Goal: Navigation & Orientation: Find specific page/section

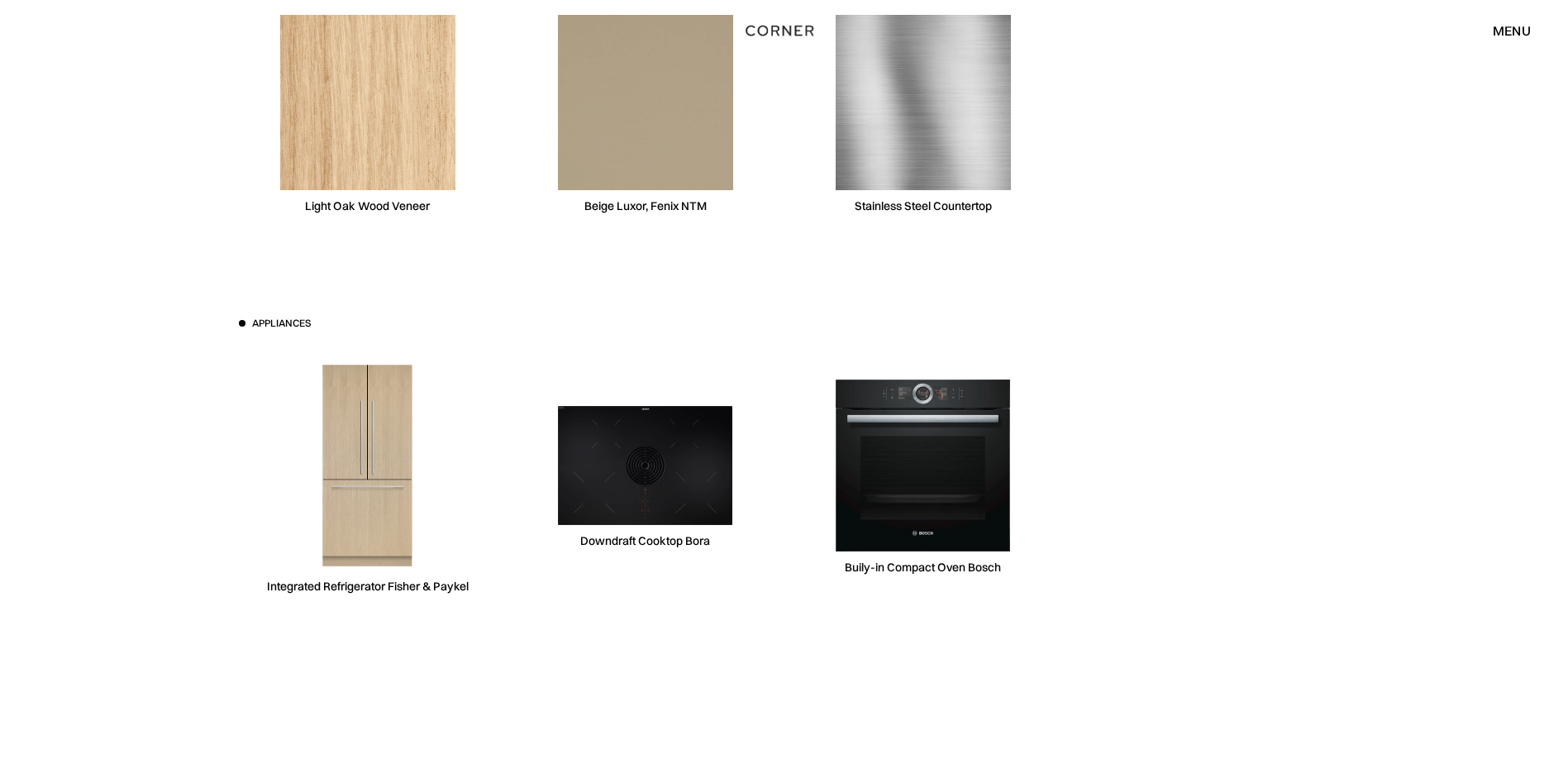
scroll to position [5045, 0]
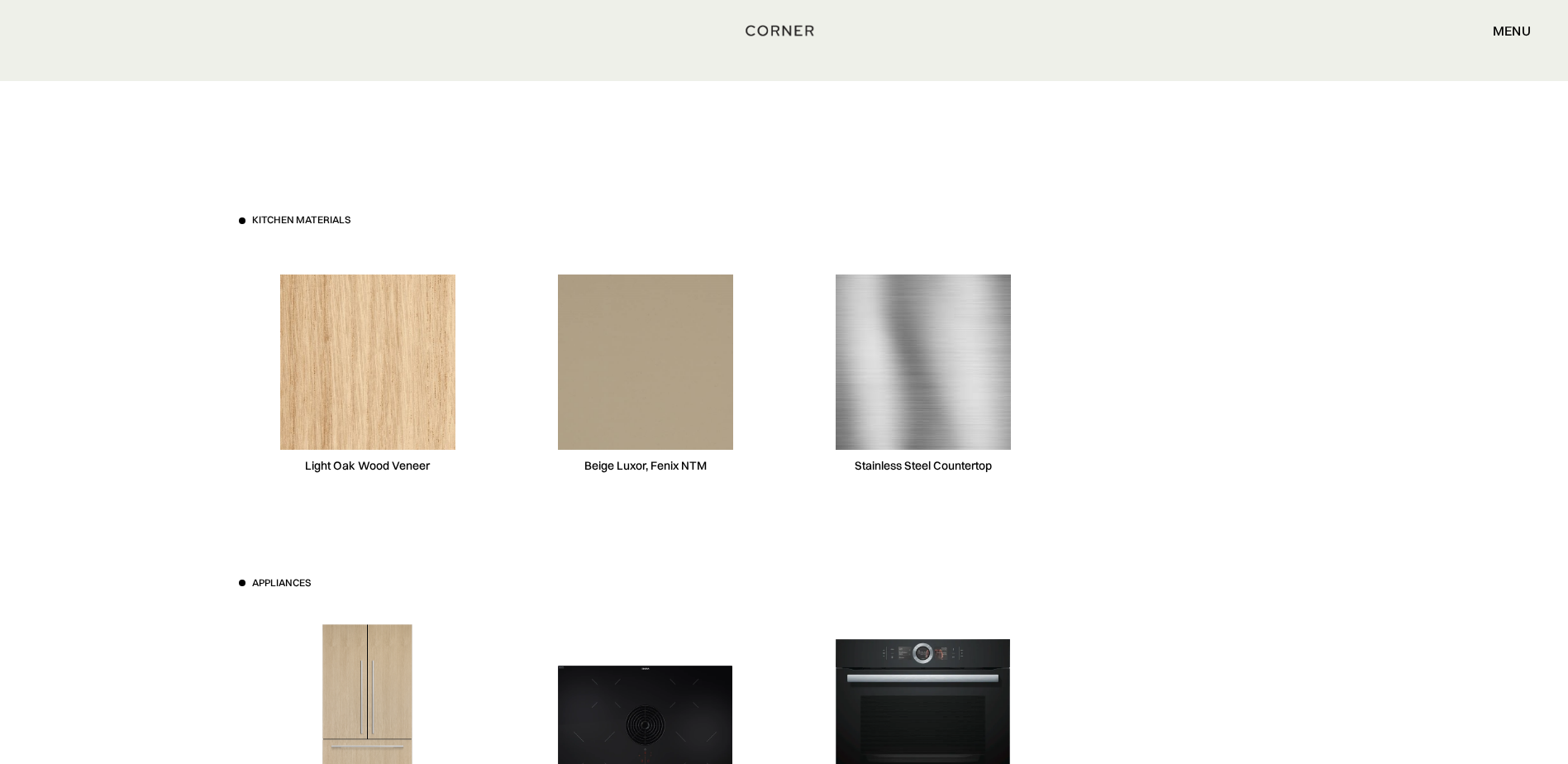
click at [951, 391] on img at bounding box center [923, 361] width 175 height 175
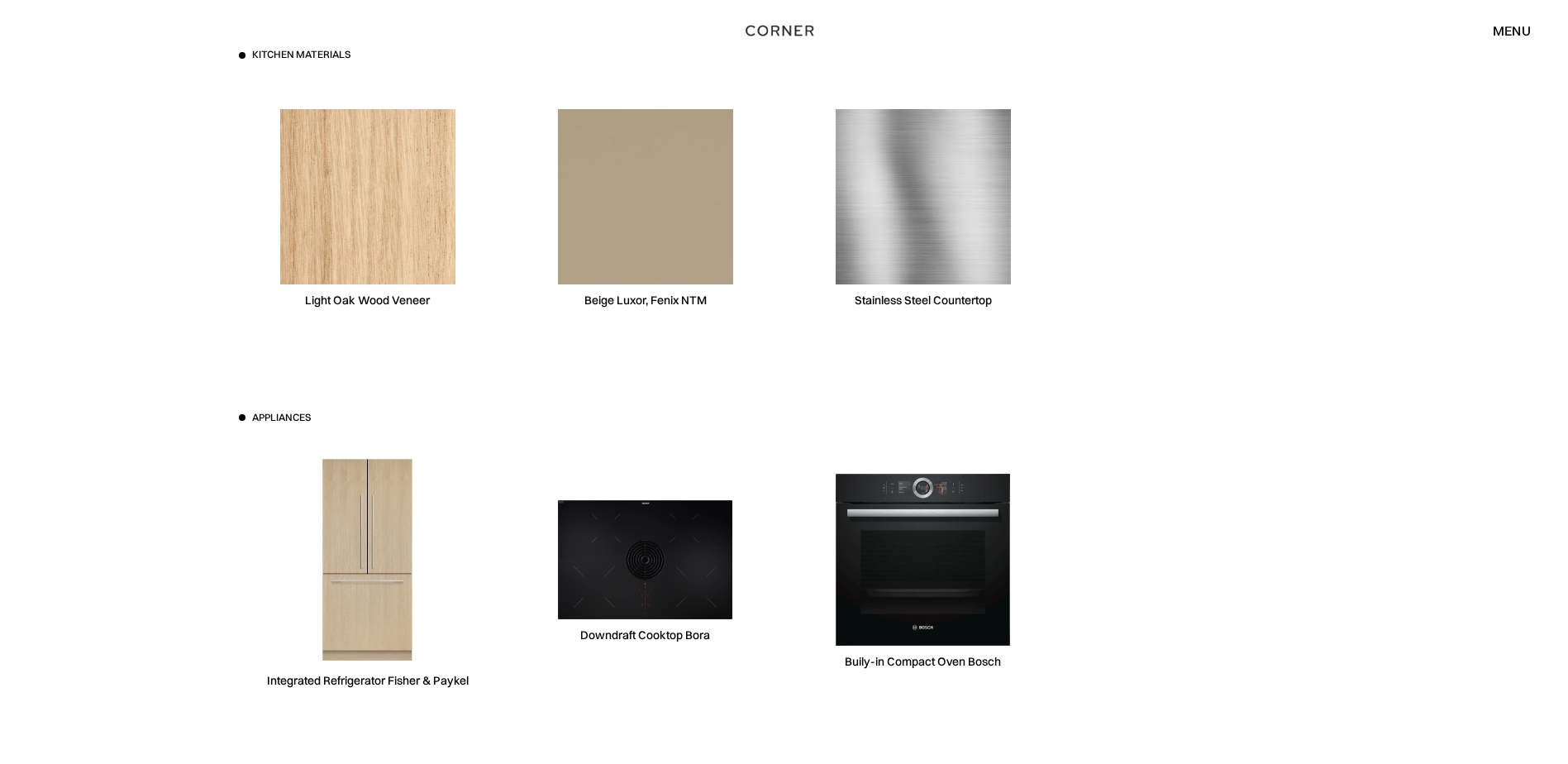
scroll to position [5128, 0]
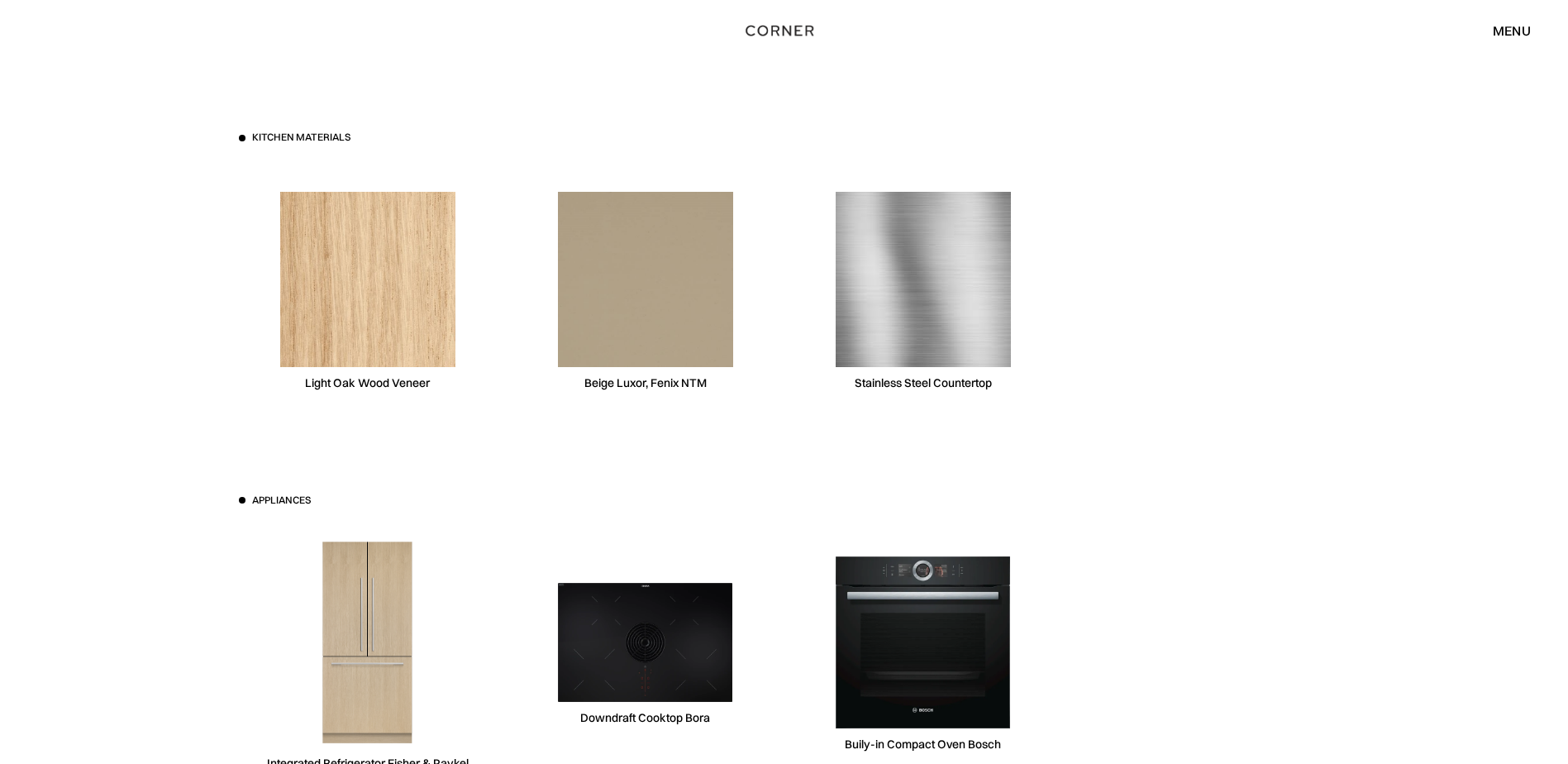
click at [249, 500] on div "Appliances" at bounding box center [322, 501] width 165 height 14
drag, startPoint x: 254, startPoint y: 501, endPoint x: 324, endPoint y: 502, distance: 70.0
click at [324, 502] on div "Appliances" at bounding box center [322, 501] width 165 height 14
click at [184, 435] on div "Kitchen materials Light Oak Wood Veneer Beige Luxor, Fenix NTM Stainless Steel …" at bounding box center [784, 493] width 1568 height 990
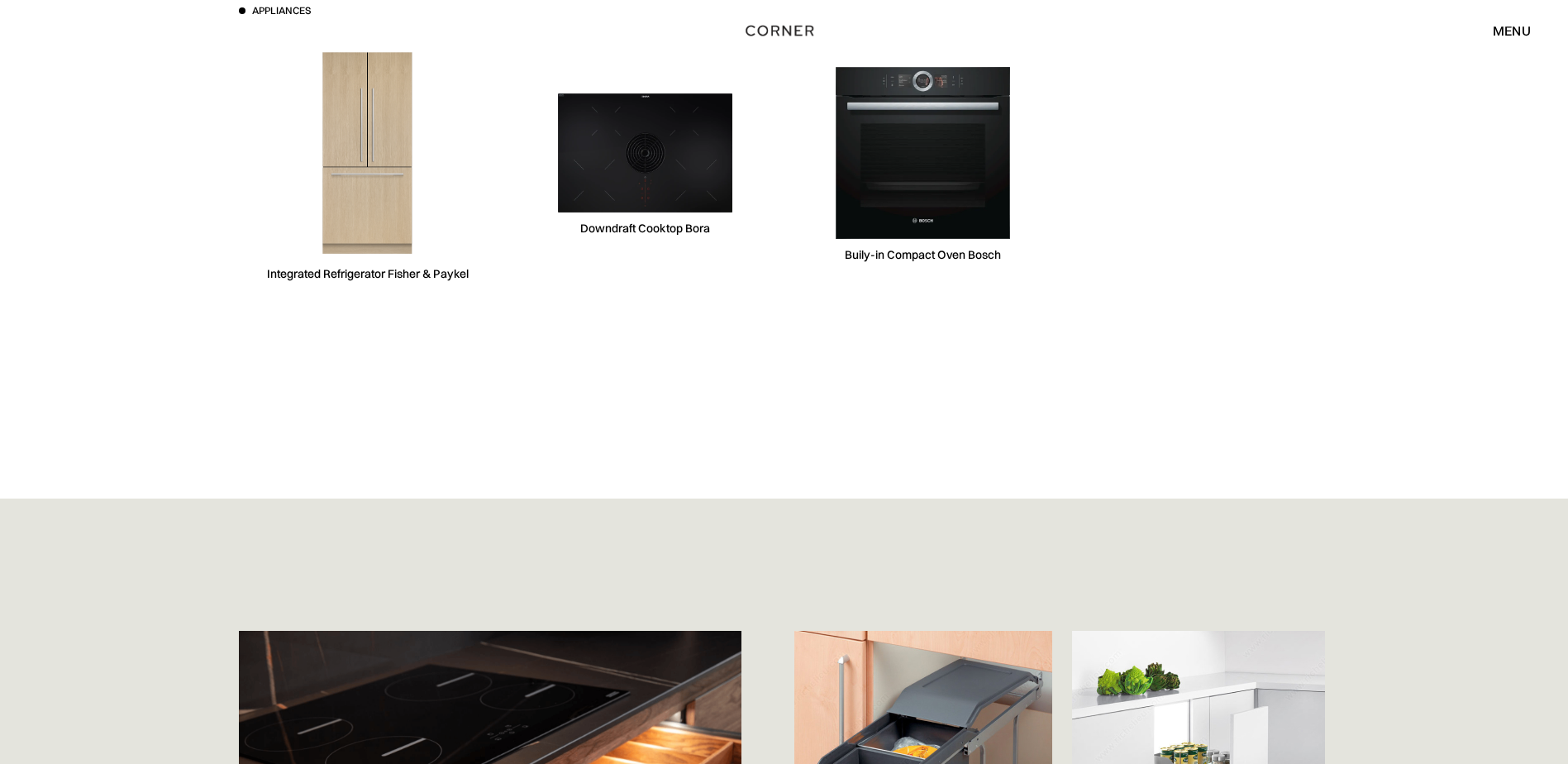
scroll to position [5624, 0]
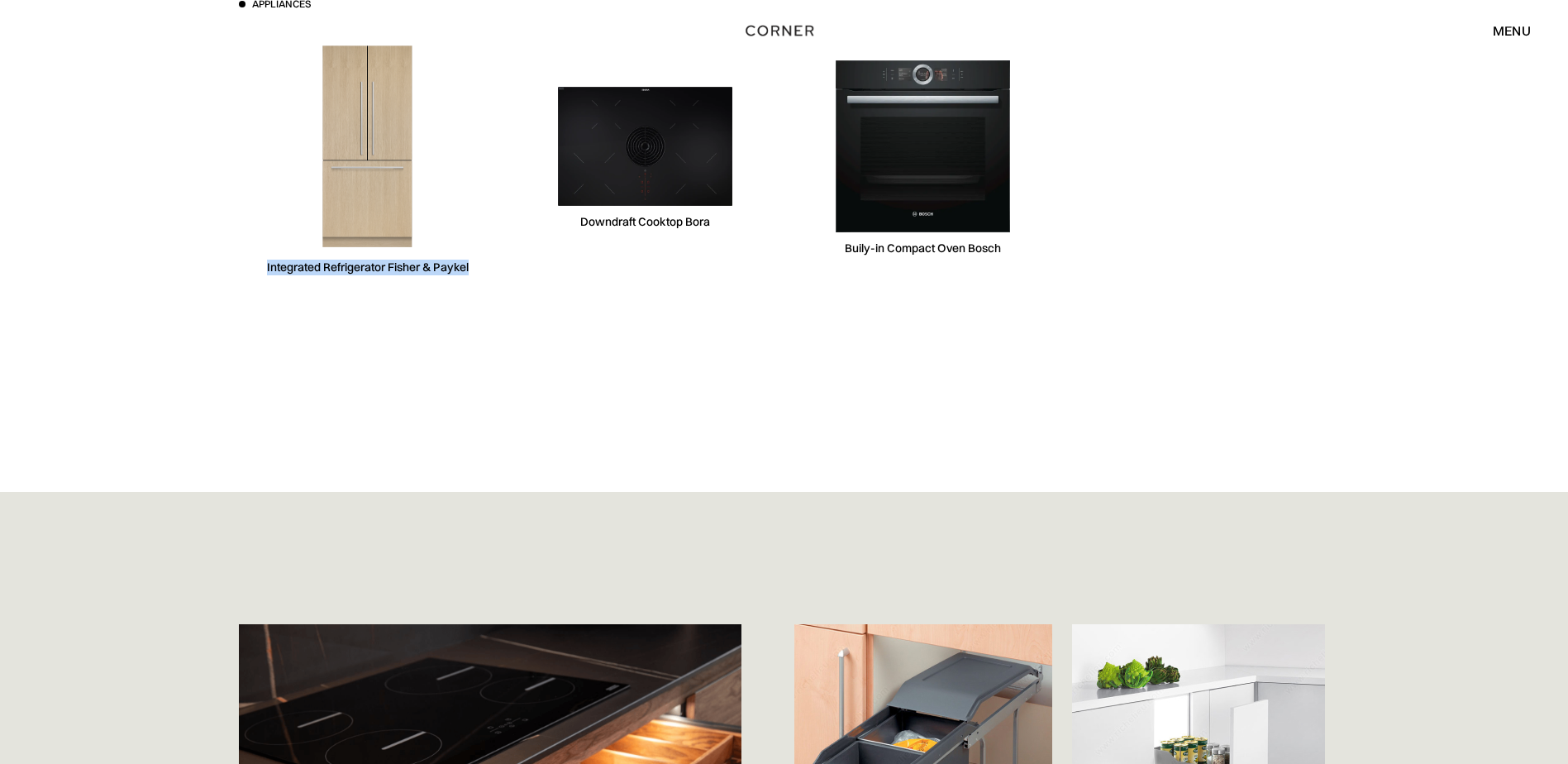
drag, startPoint x: 264, startPoint y: 269, endPoint x: 478, endPoint y: 273, distance: 214.0
click at [478, 273] on div "Integrated Refrigerator Fisher & Paykel" at bounding box center [368, 157] width 258 height 254
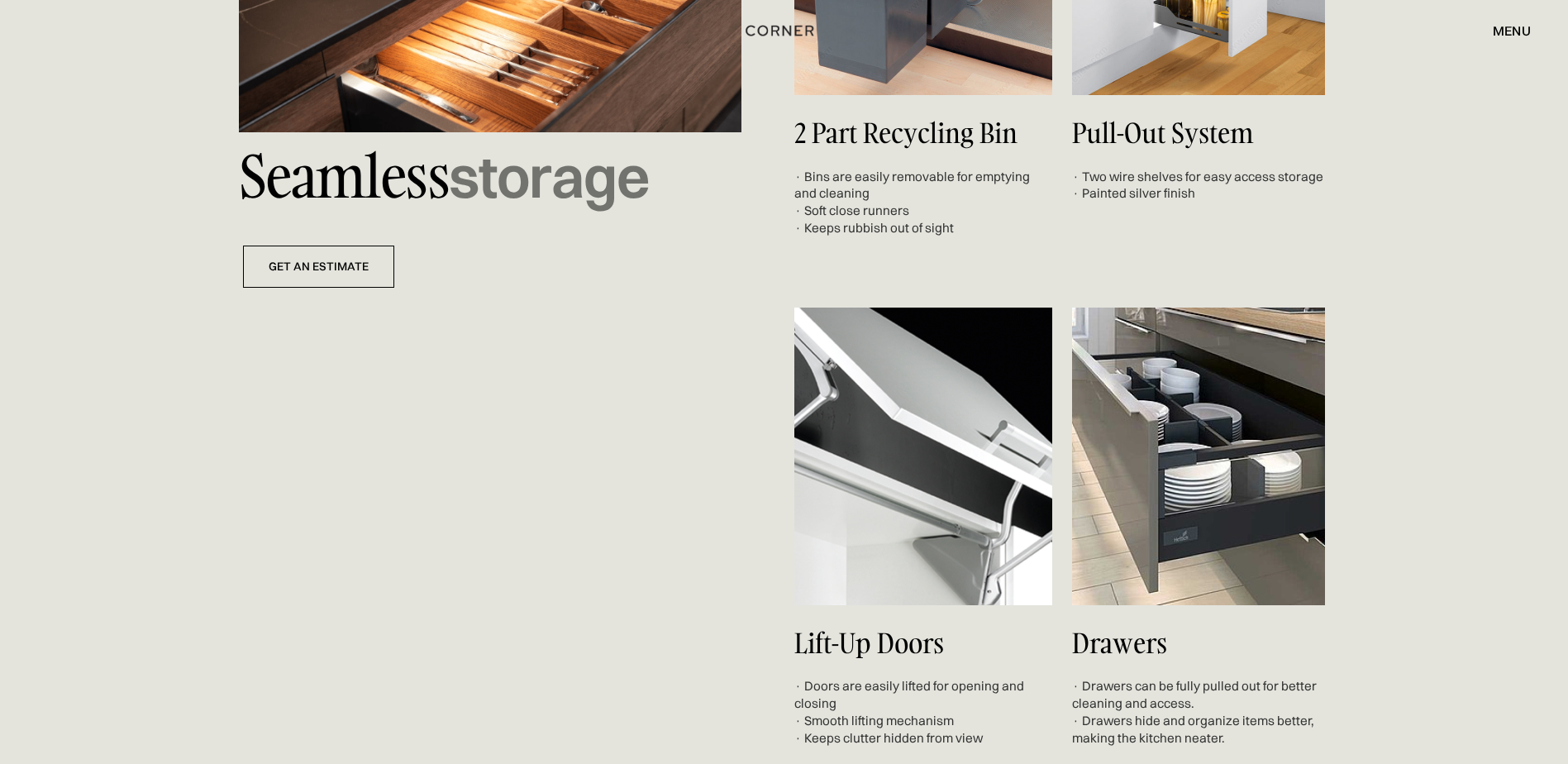
scroll to position [6534, 0]
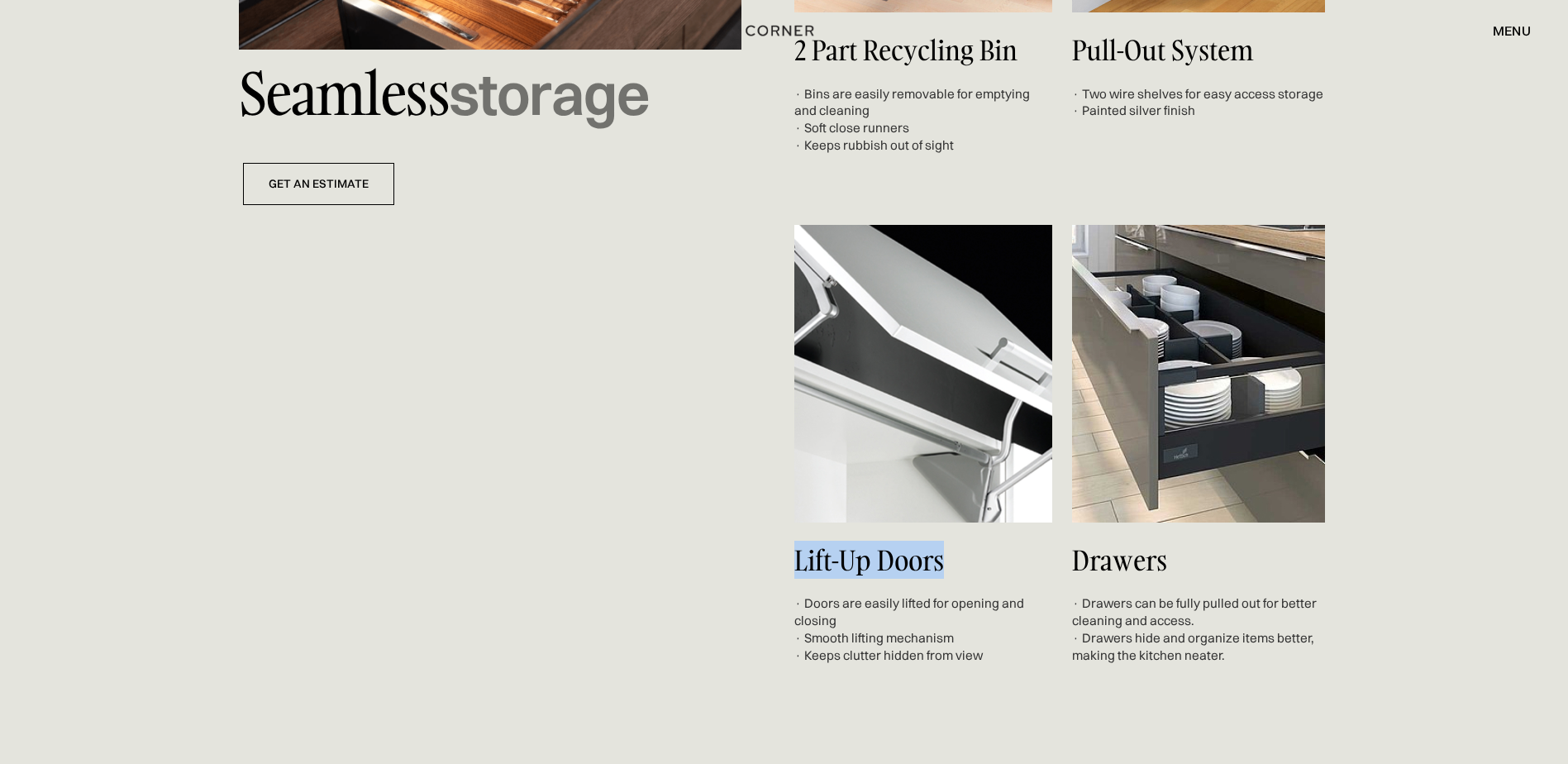
drag, startPoint x: 789, startPoint y: 560, endPoint x: 962, endPoint y: 566, distance: 173.1
click at [962, 566] on div "Seamless storage get an estimate 2 Part Recycling Bin · Bins are easily removab…" at bounding box center [784, 189] width 1091 height 949
click at [1370, 466] on div "Seamless storage get an estimate 2 Part Recycling Bin · Bins are easily removab…" at bounding box center [784, 189] width 1568 height 1214
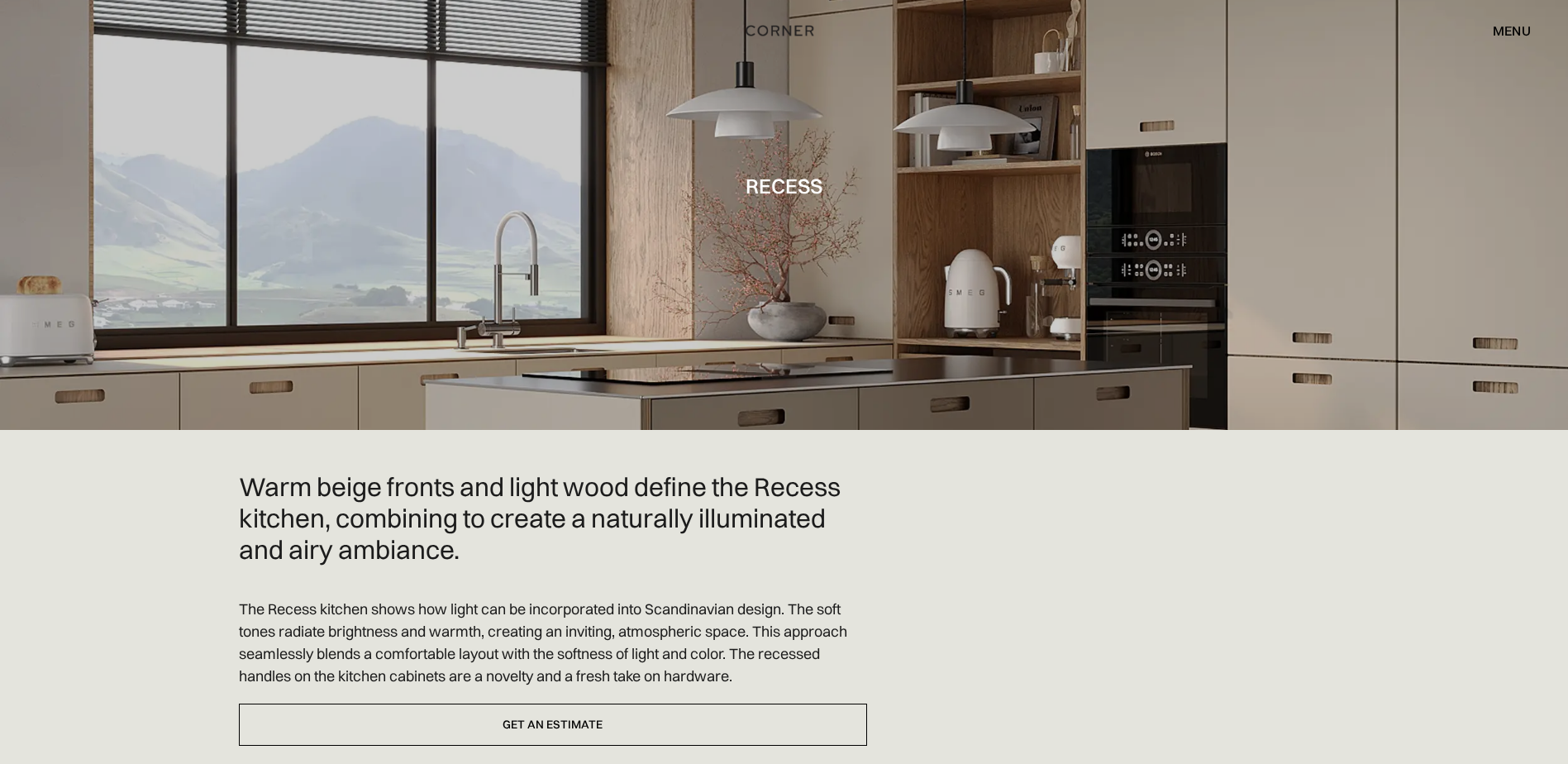
scroll to position [0, 0]
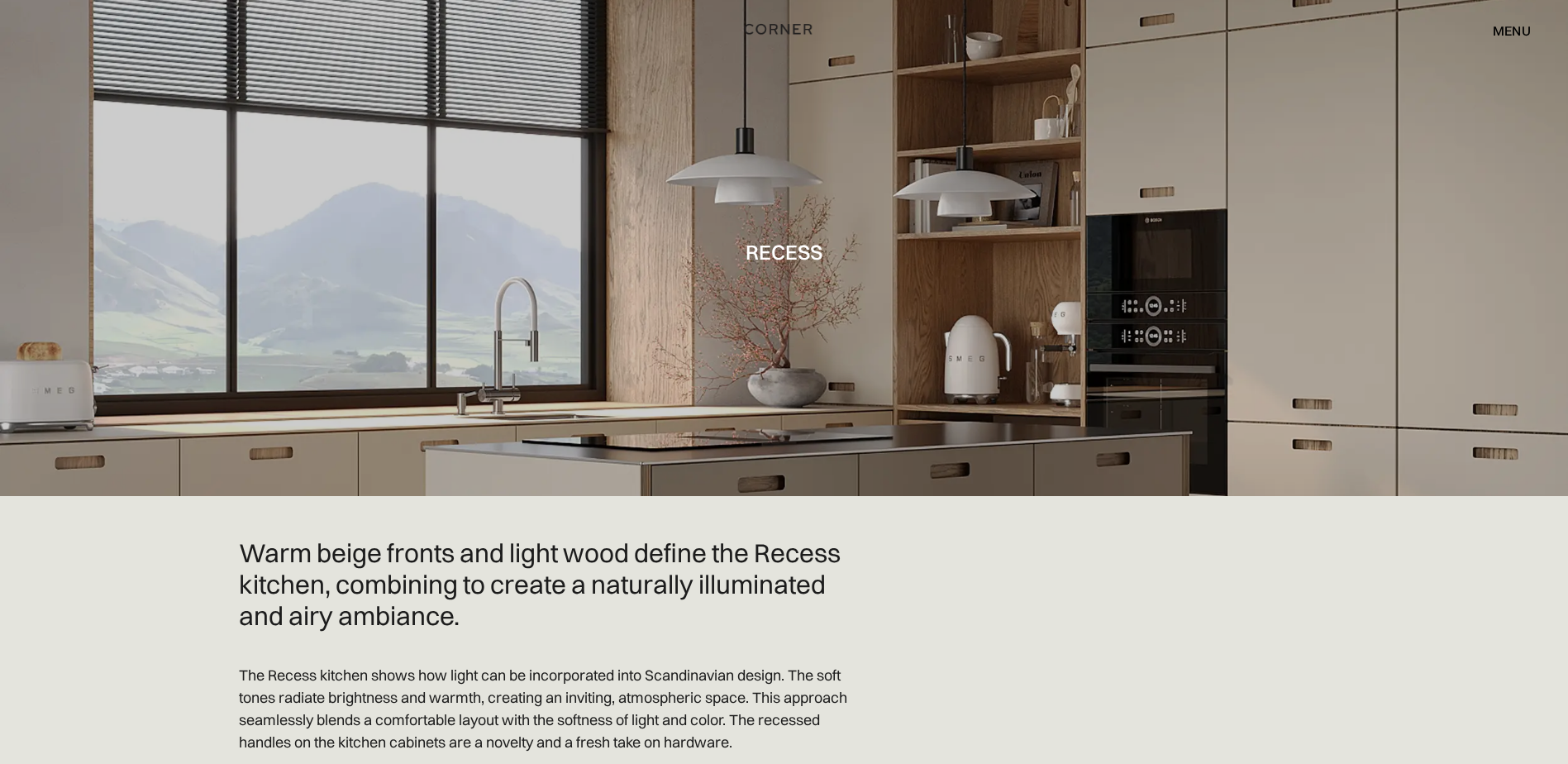
click at [776, 28] on img "home" at bounding box center [778, 29] width 68 height 22
click at [1518, 28] on div "menu" at bounding box center [1512, 30] width 38 height 13
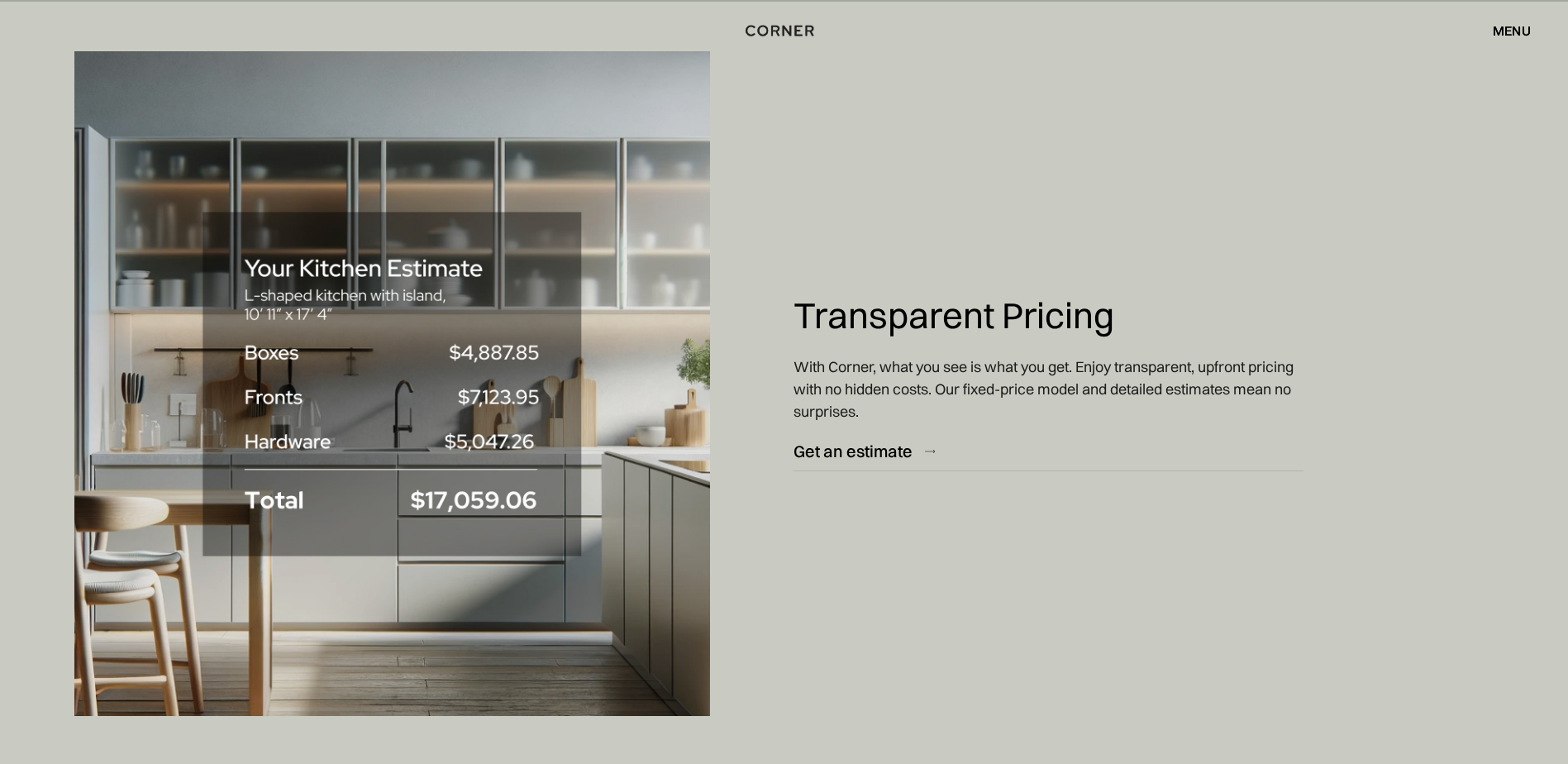
scroll to position [7775, 0]
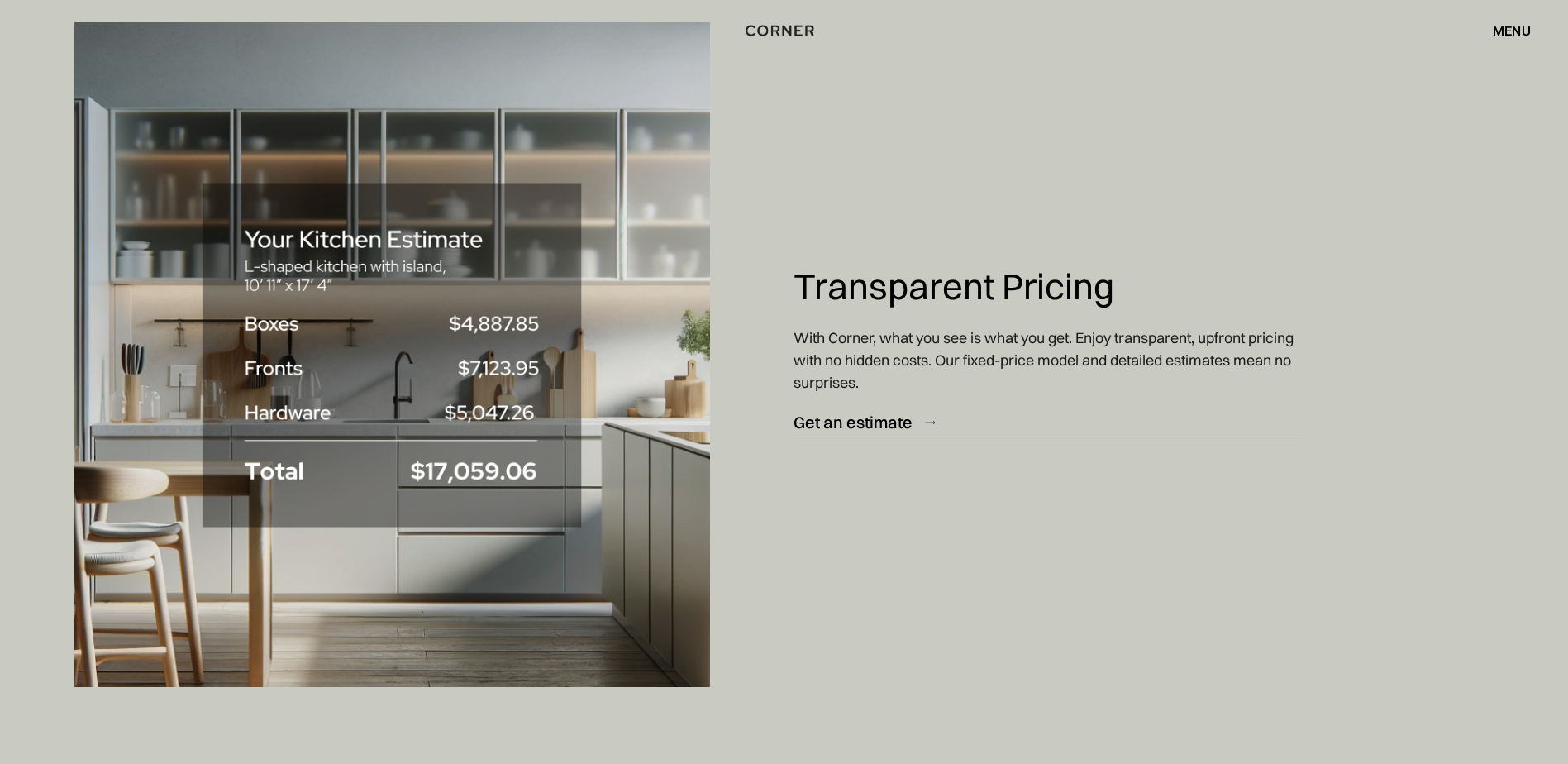
click at [387, 264] on img at bounding box center [392, 355] width 636 height 665
drag, startPoint x: 1199, startPoint y: 579, endPoint x: 1110, endPoint y: 577, distance: 89.0
click at [1195, 577] on div "Transparent Pricing With Corner, what you see is what you get. Enjoy transparen…" at bounding box center [1048, 354] width 509 height 764
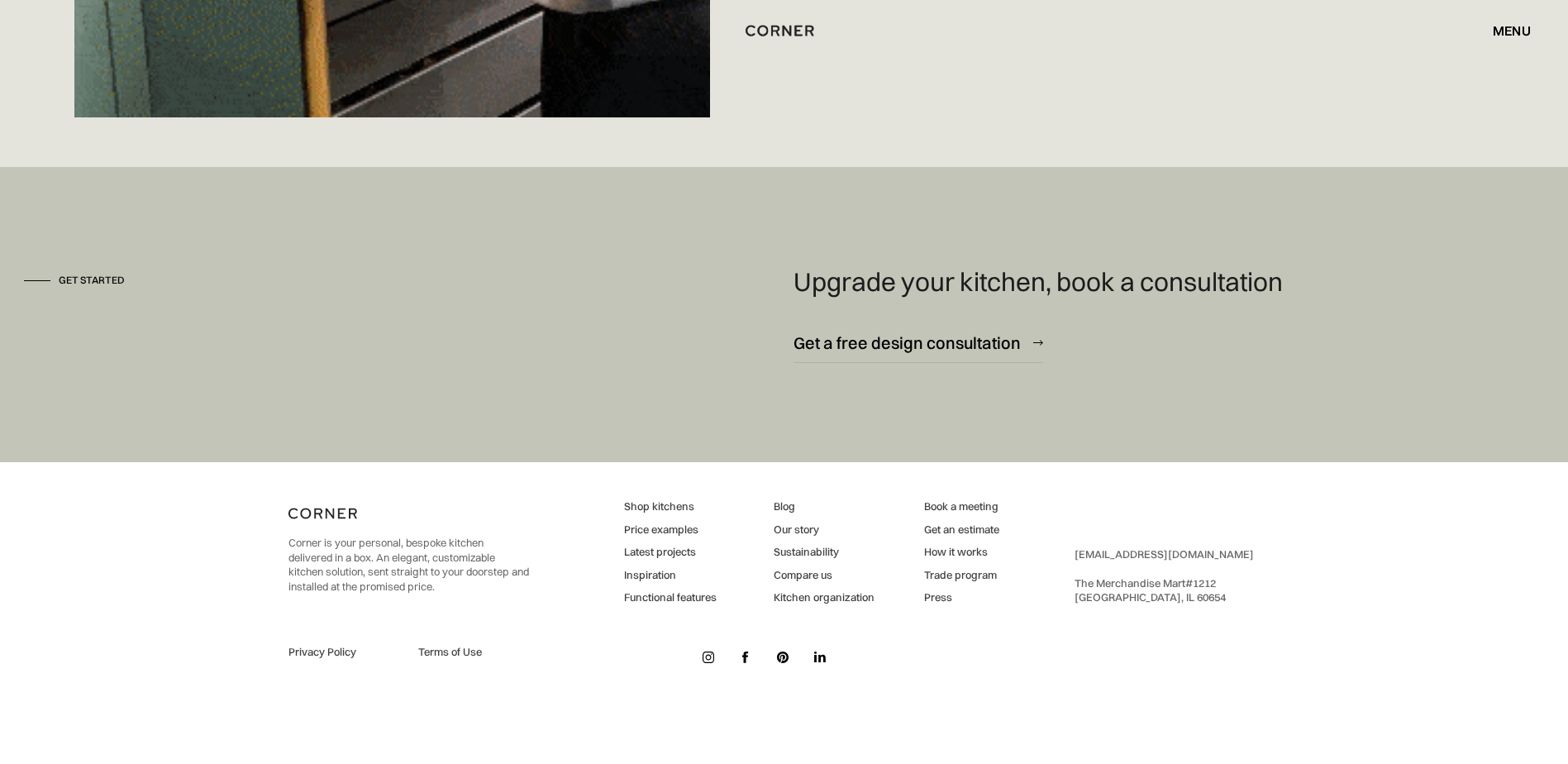
scroll to position [12424, 0]
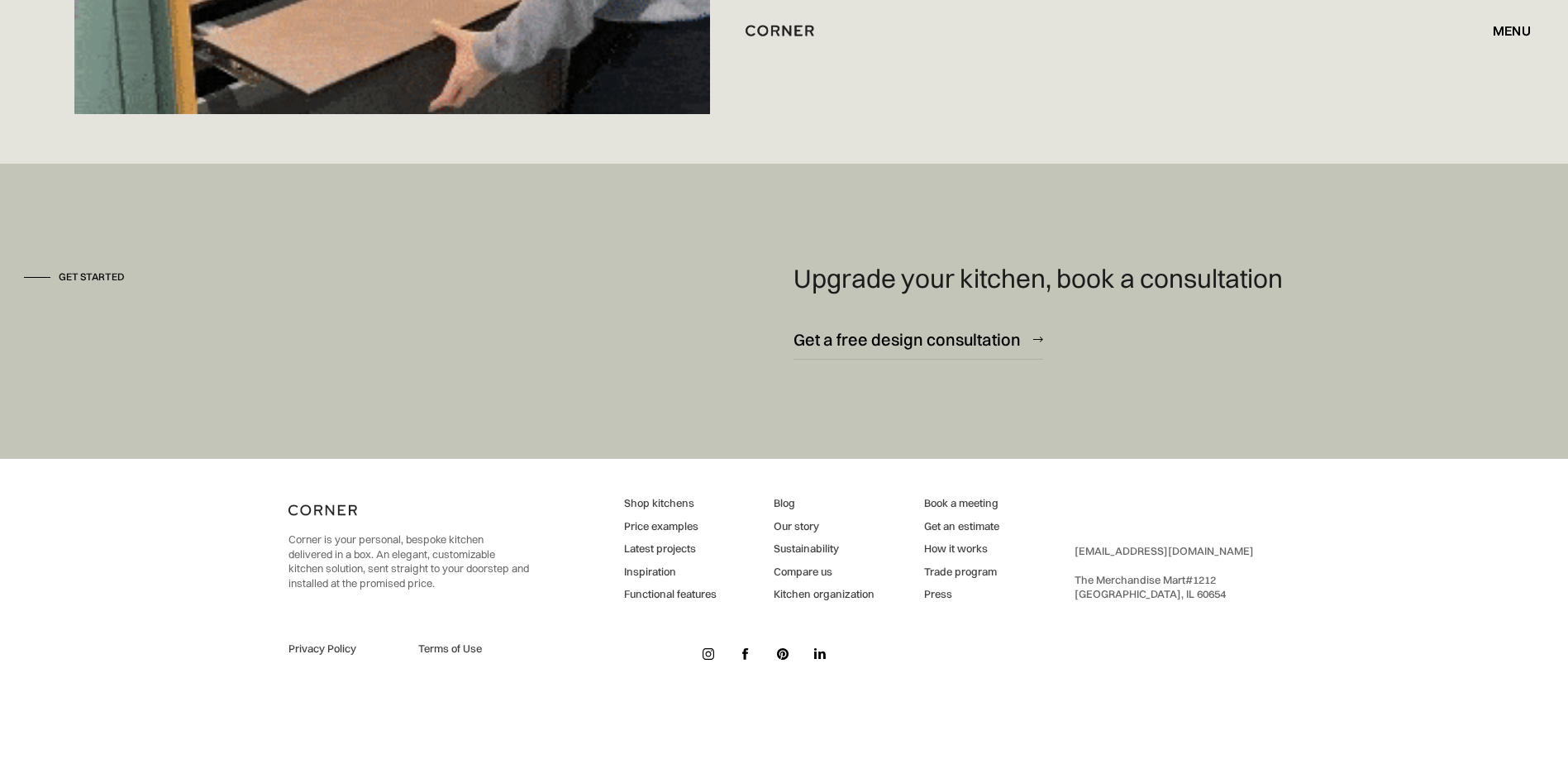
click at [1087, 618] on div "Corner is your personal, bespoke kitchen delivered in a box. An elegant, custom…" at bounding box center [784, 581] width 992 height 244
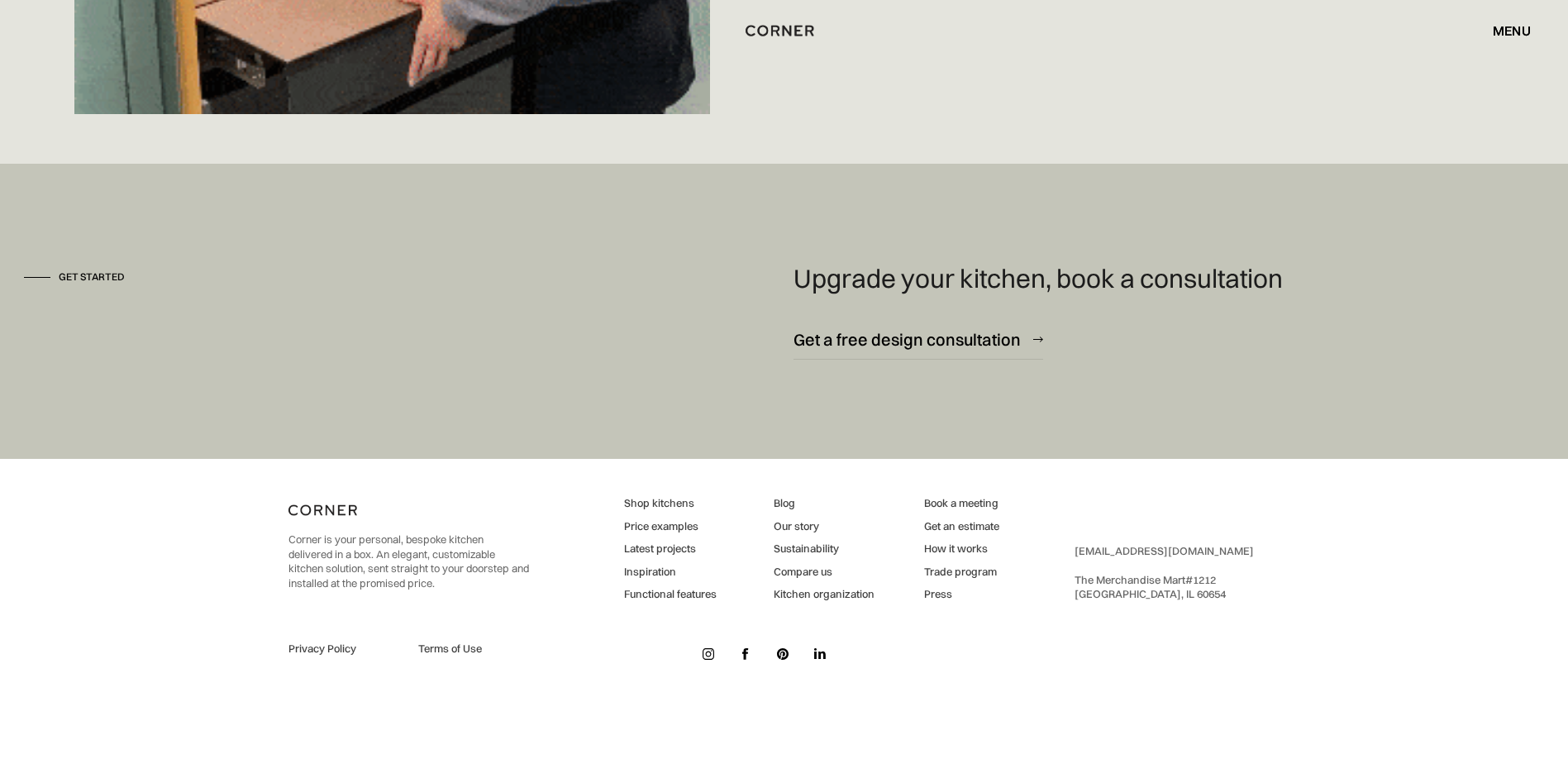
click at [1093, 581] on div "[EMAIL_ADDRESS][DOMAIN_NAME] ‍ The Merchandise Mart #[GEOGRAPHIC_DATA]" at bounding box center [1163, 573] width 179 height 58
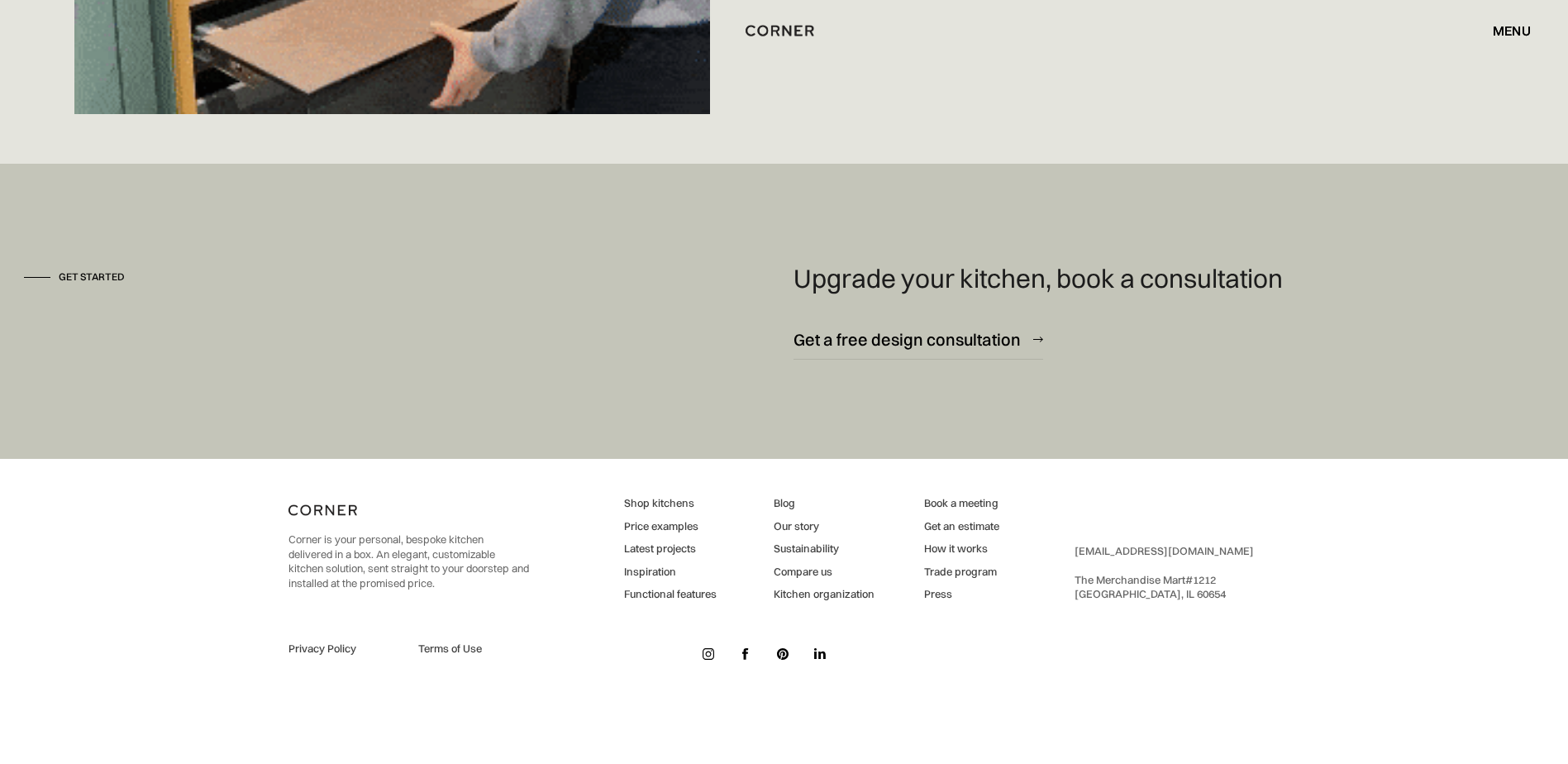
click at [1144, 588] on div "[EMAIL_ADDRESS][DOMAIN_NAME] ‍ The Merchandise Mart #[GEOGRAPHIC_DATA]" at bounding box center [1163, 573] width 179 height 58
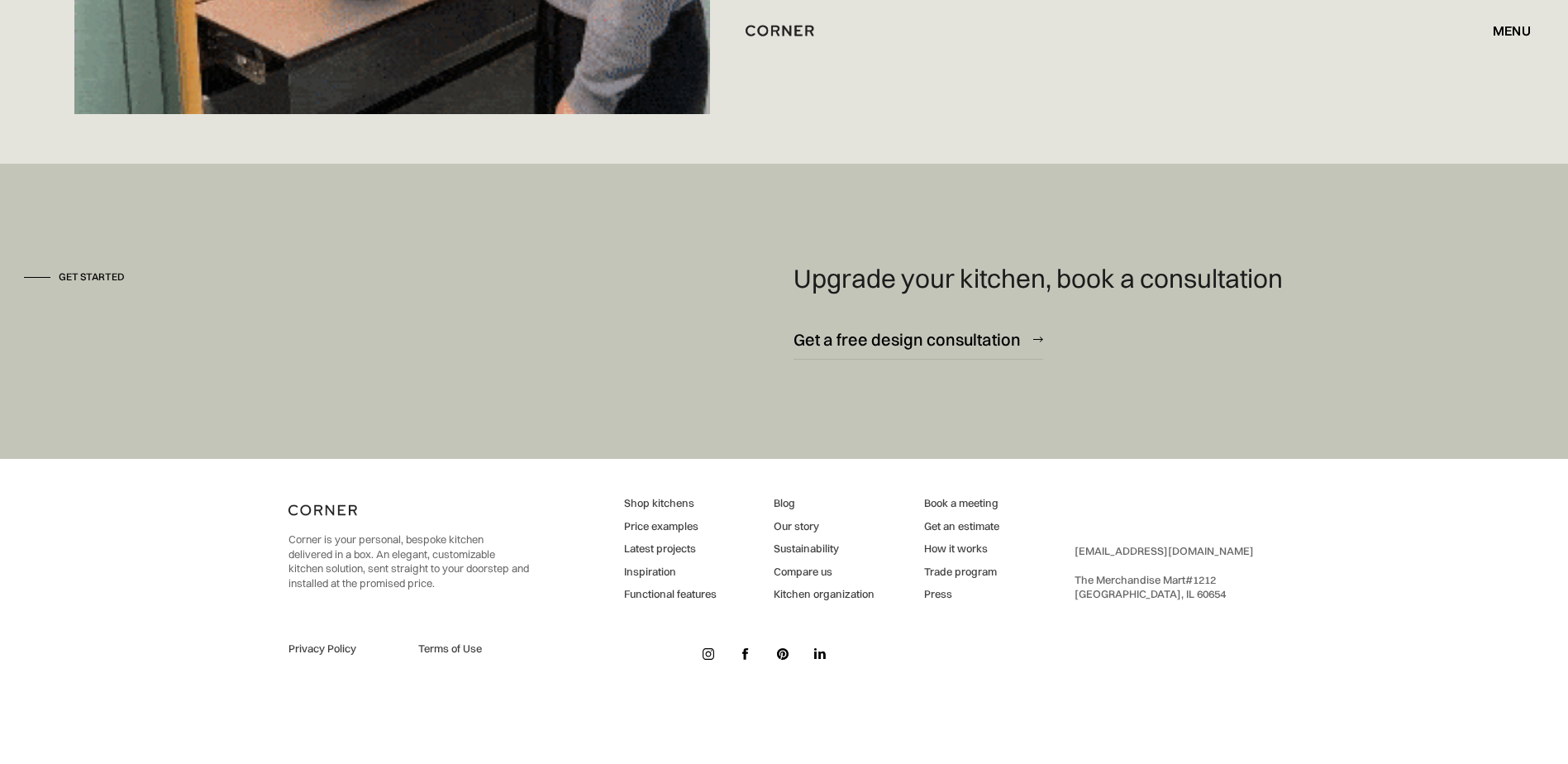
click at [1131, 584] on div "[EMAIL_ADDRESS][DOMAIN_NAME] ‍ The Merchandise Mart #[GEOGRAPHIC_DATA]" at bounding box center [1163, 573] width 179 height 58
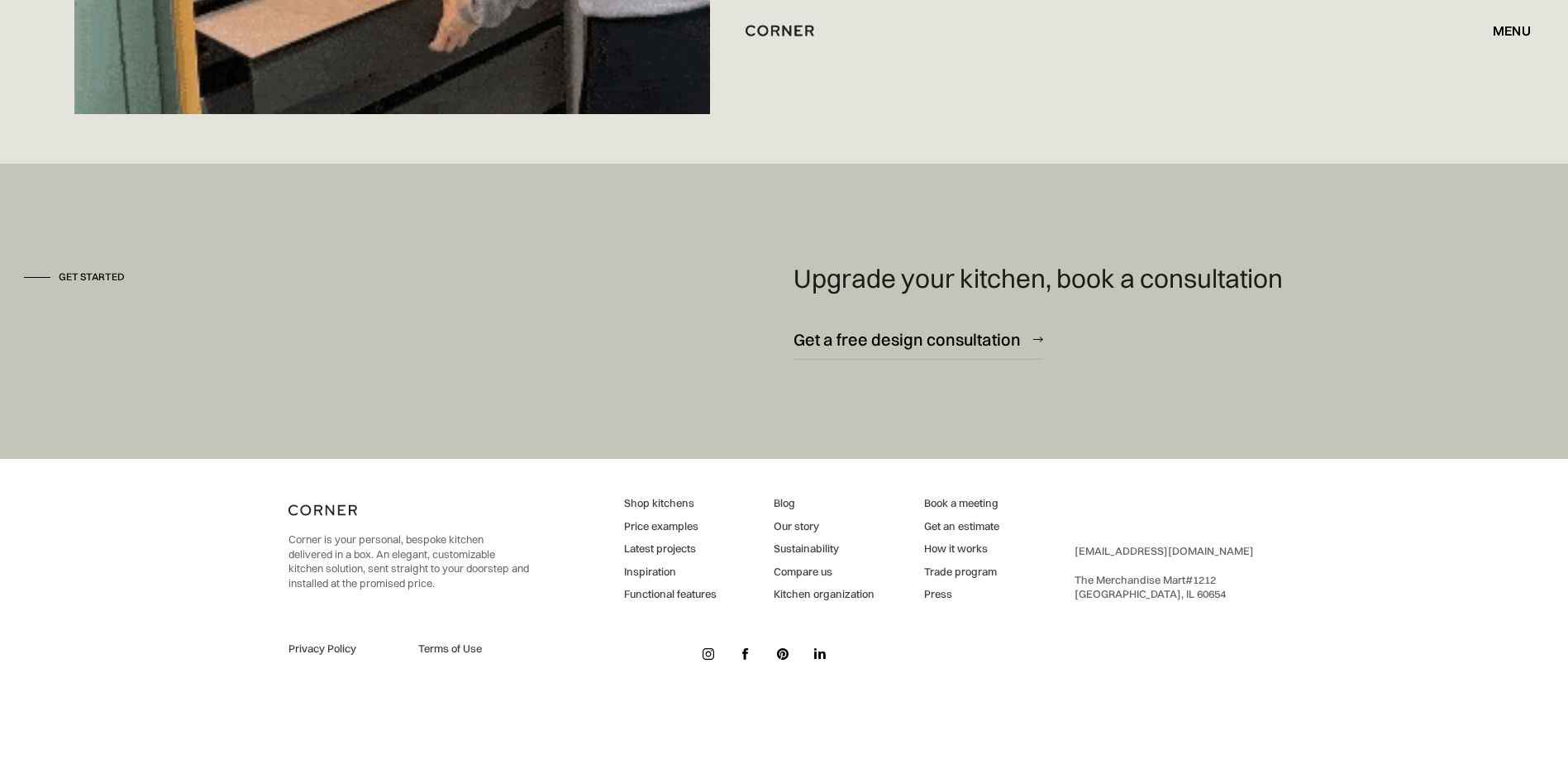
click at [1118, 590] on div "[EMAIL_ADDRESS][DOMAIN_NAME] ‍ The Merchandise Mart #[GEOGRAPHIC_DATA]" at bounding box center [1163, 573] width 179 height 58
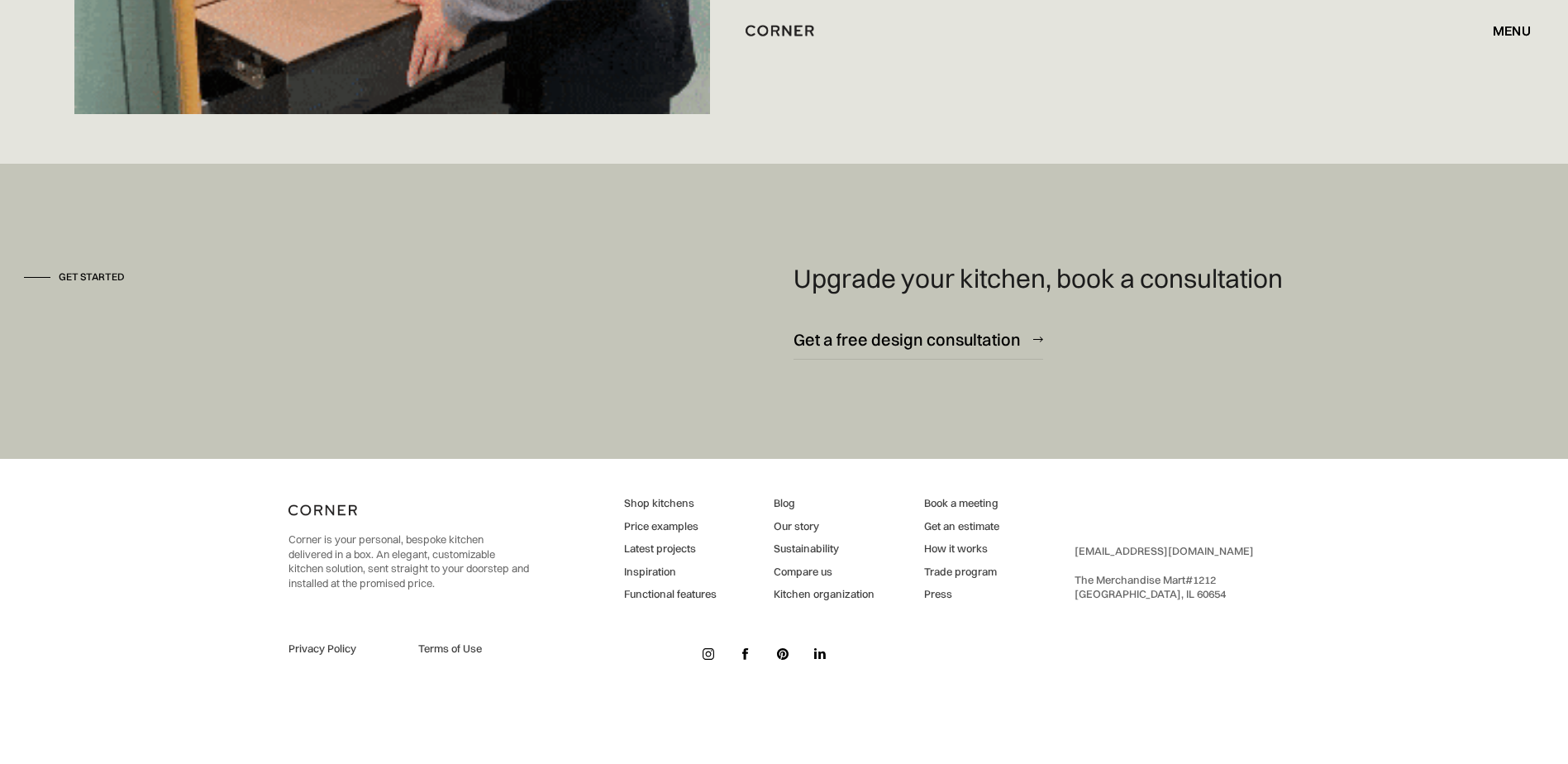
click at [1084, 608] on div "Corner is your personal, bespoke kitchen delivered in a box. An elegant, custom…" at bounding box center [784, 581] width 992 height 244
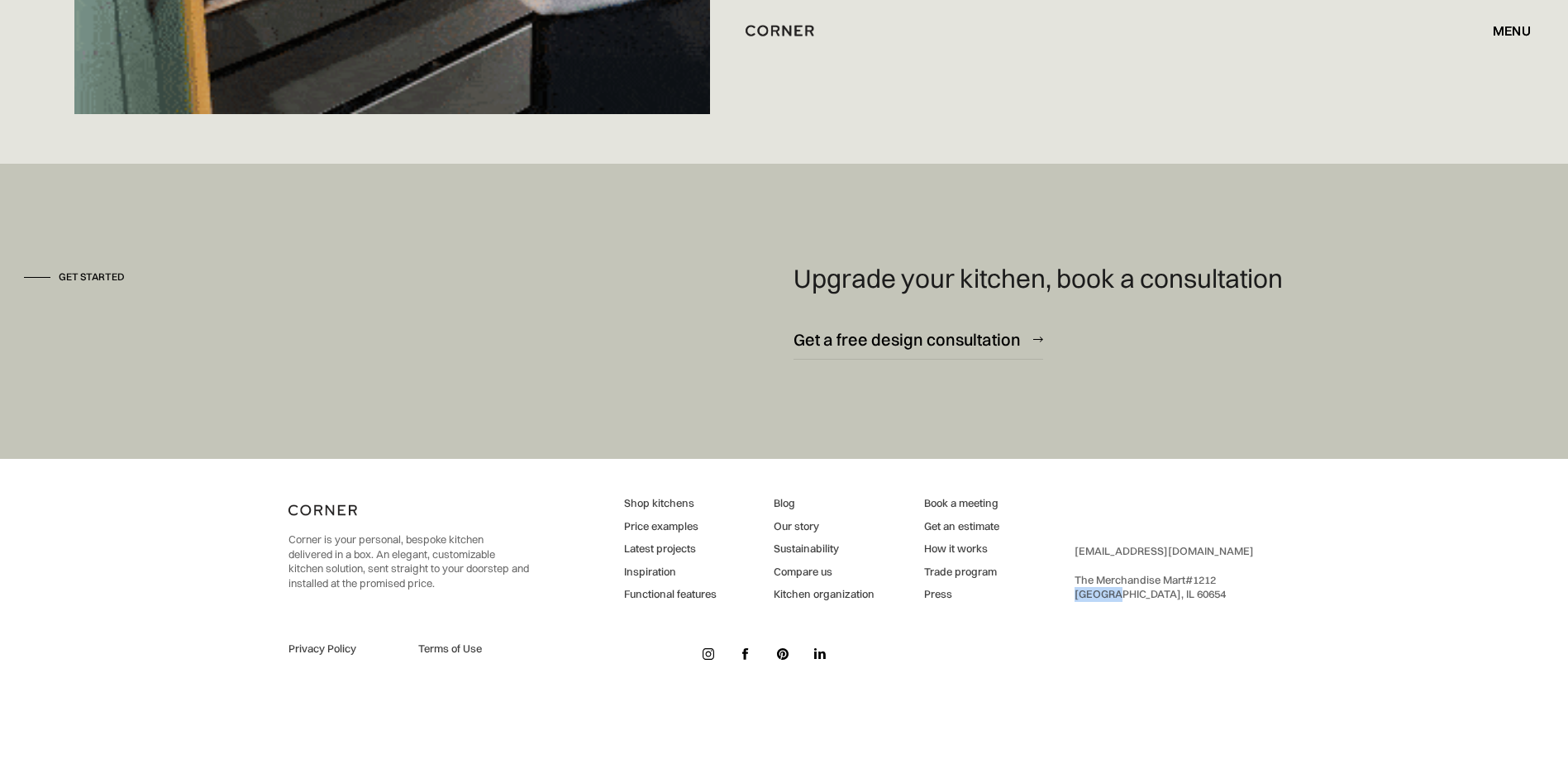
drag, startPoint x: 1115, startPoint y: 594, endPoint x: 1070, endPoint y: 594, distance: 45.0
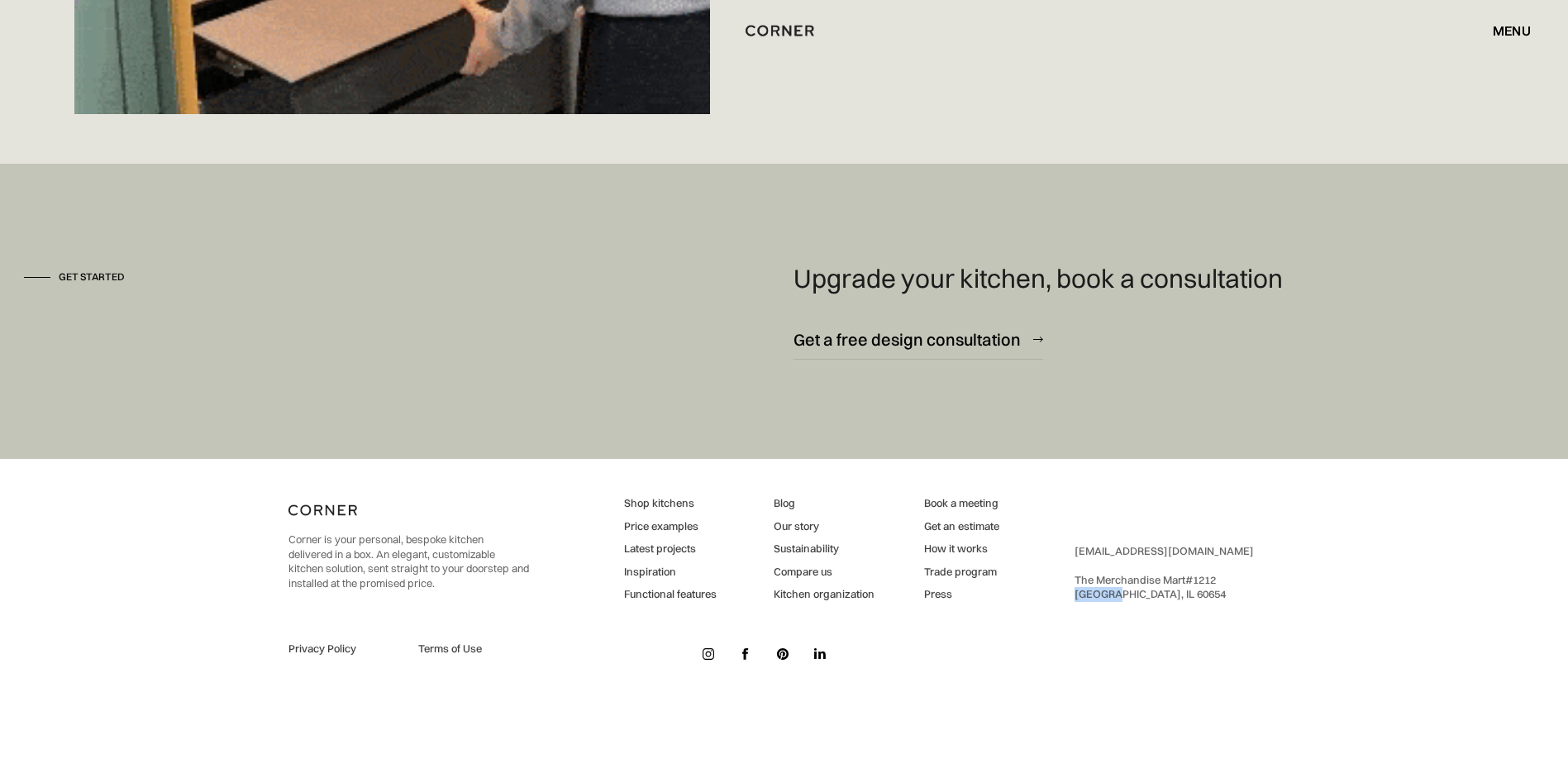
click at [1070, 594] on div "Corner is your personal, bespoke kitchen delivered in a box. An elegant, custom…" at bounding box center [784, 581] width 992 height 244
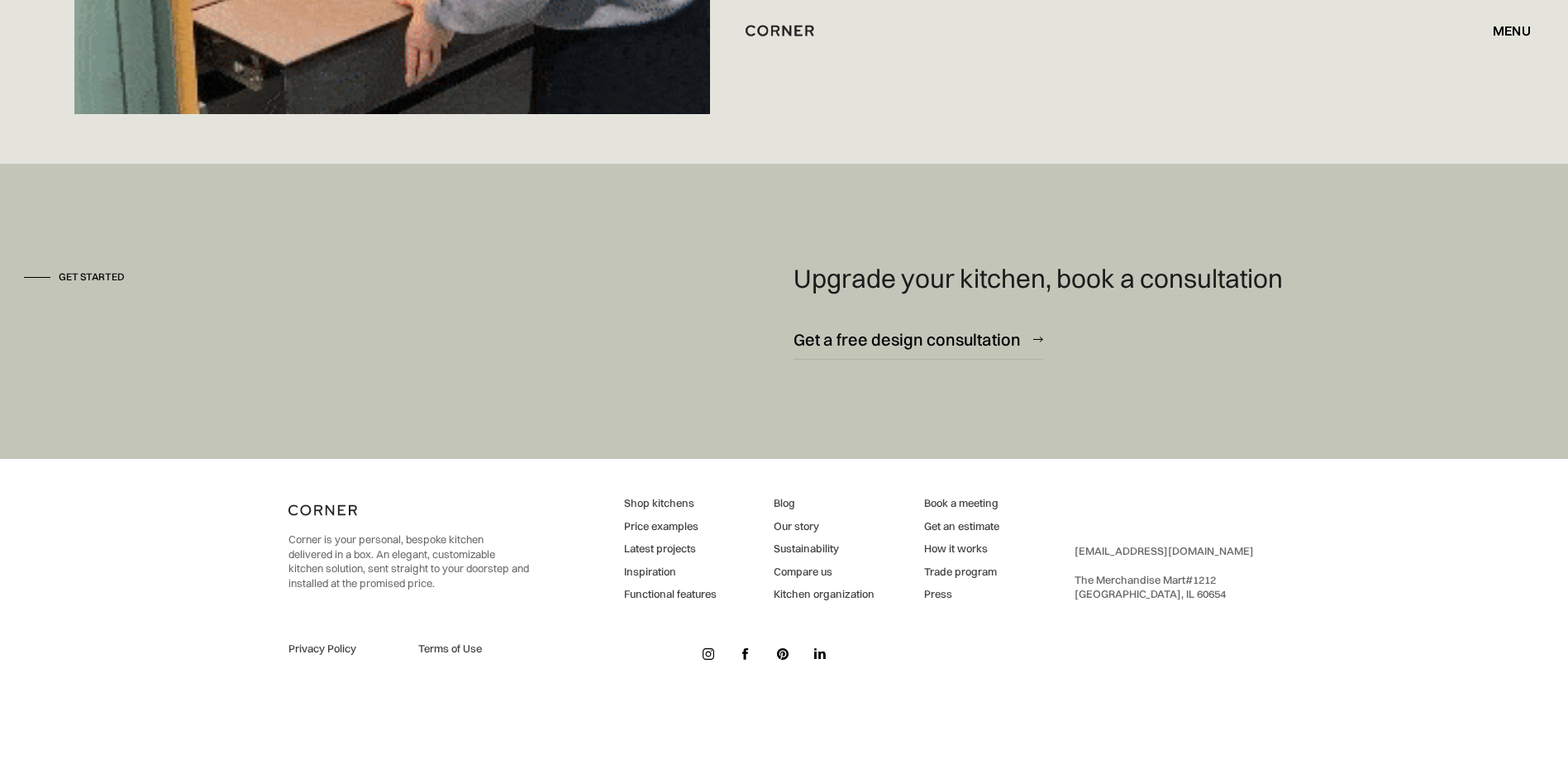
drag, startPoint x: 1070, startPoint y: 594, endPoint x: 1261, endPoint y: 623, distance: 193.2
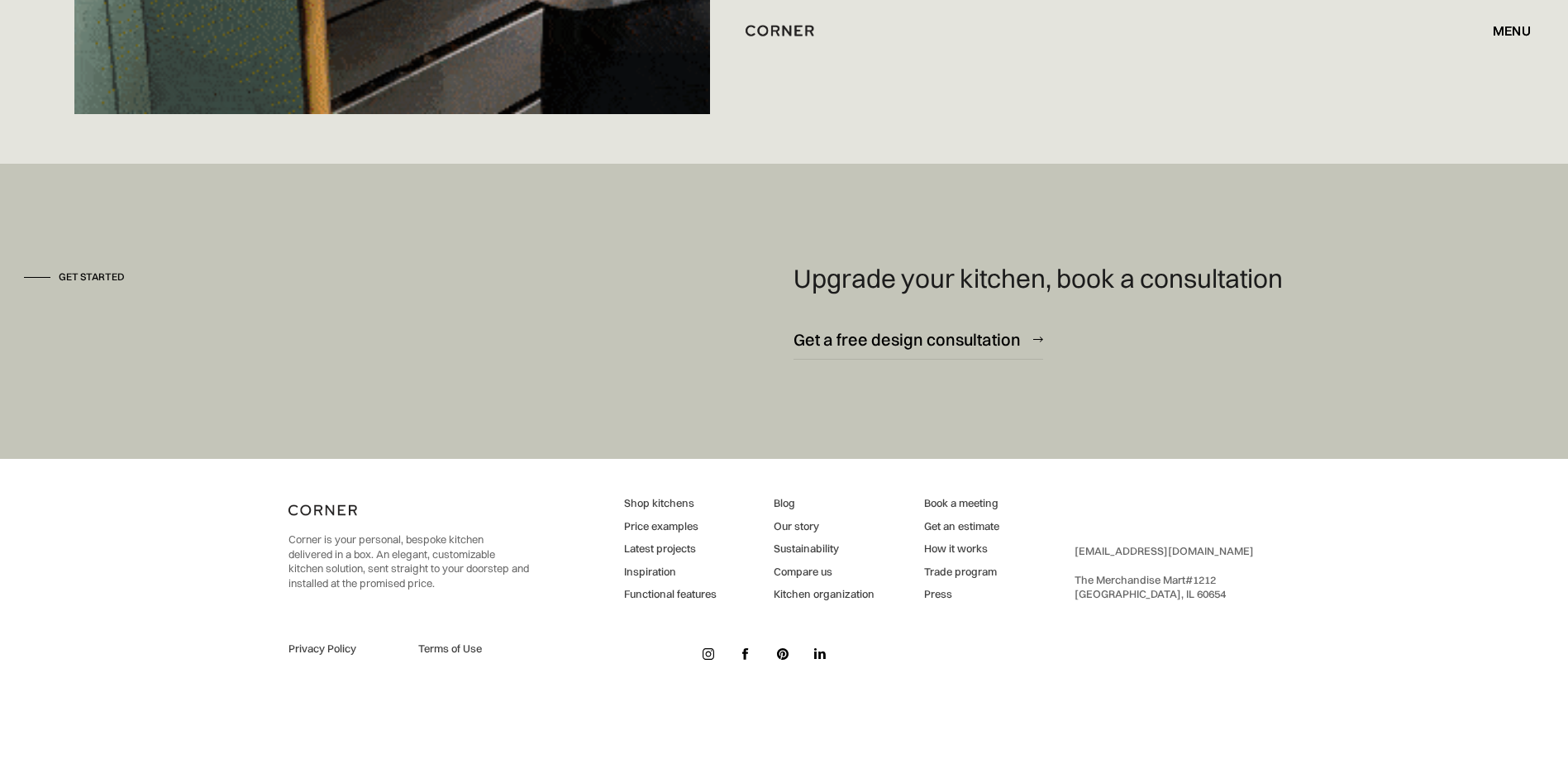
click at [1261, 623] on div "Corner is your personal, bespoke kitchen delivered in a box. An elegant, custom…" at bounding box center [784, 581] width 992 height 244
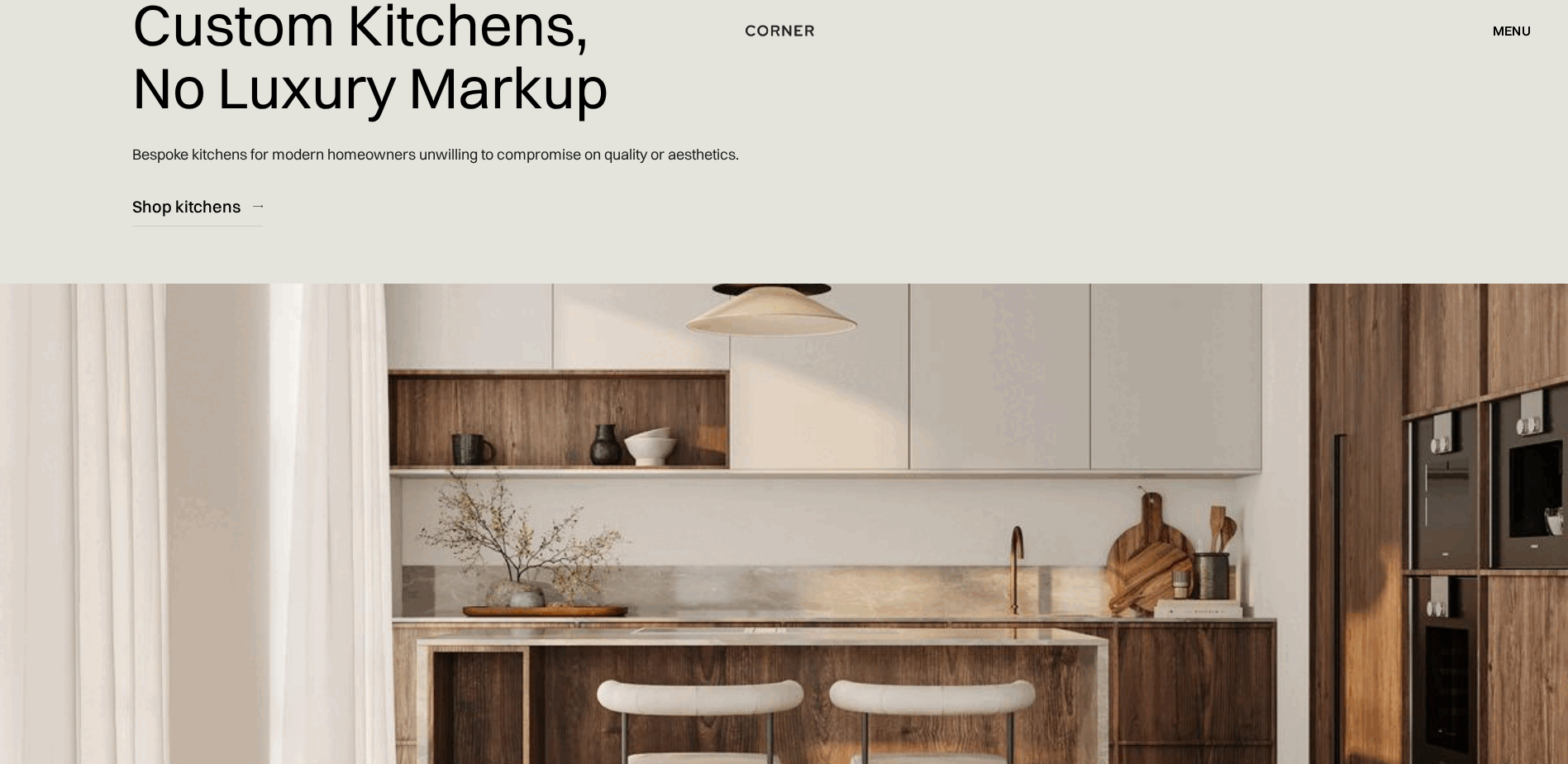
scroll to position [414, 0]
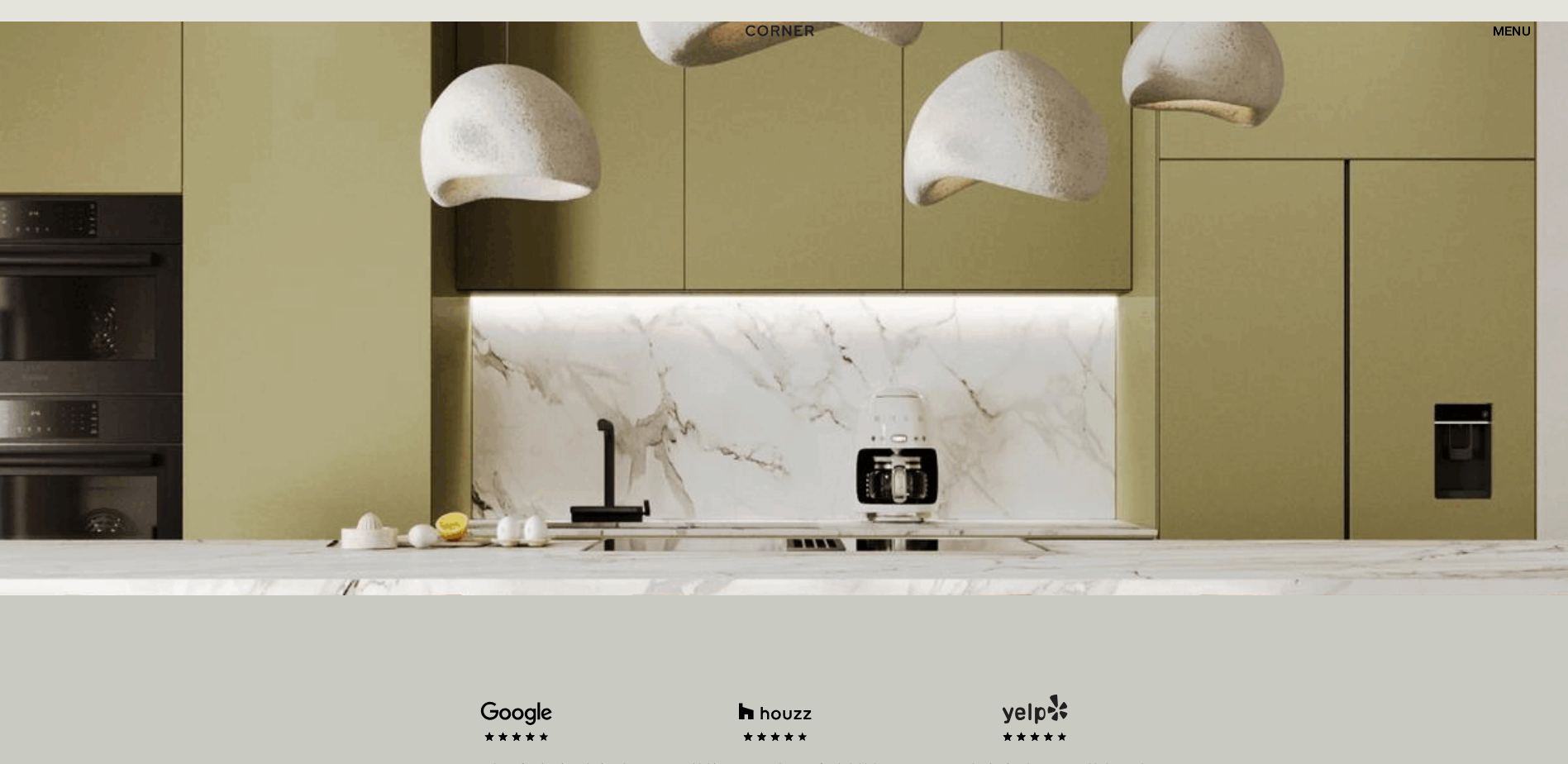
click at [783, 716] on img at bounding box center [776, 727] width 113 height 66
click at [1501, 24] on div "menu" at bounding box center [1512, 30] width 38 height 13
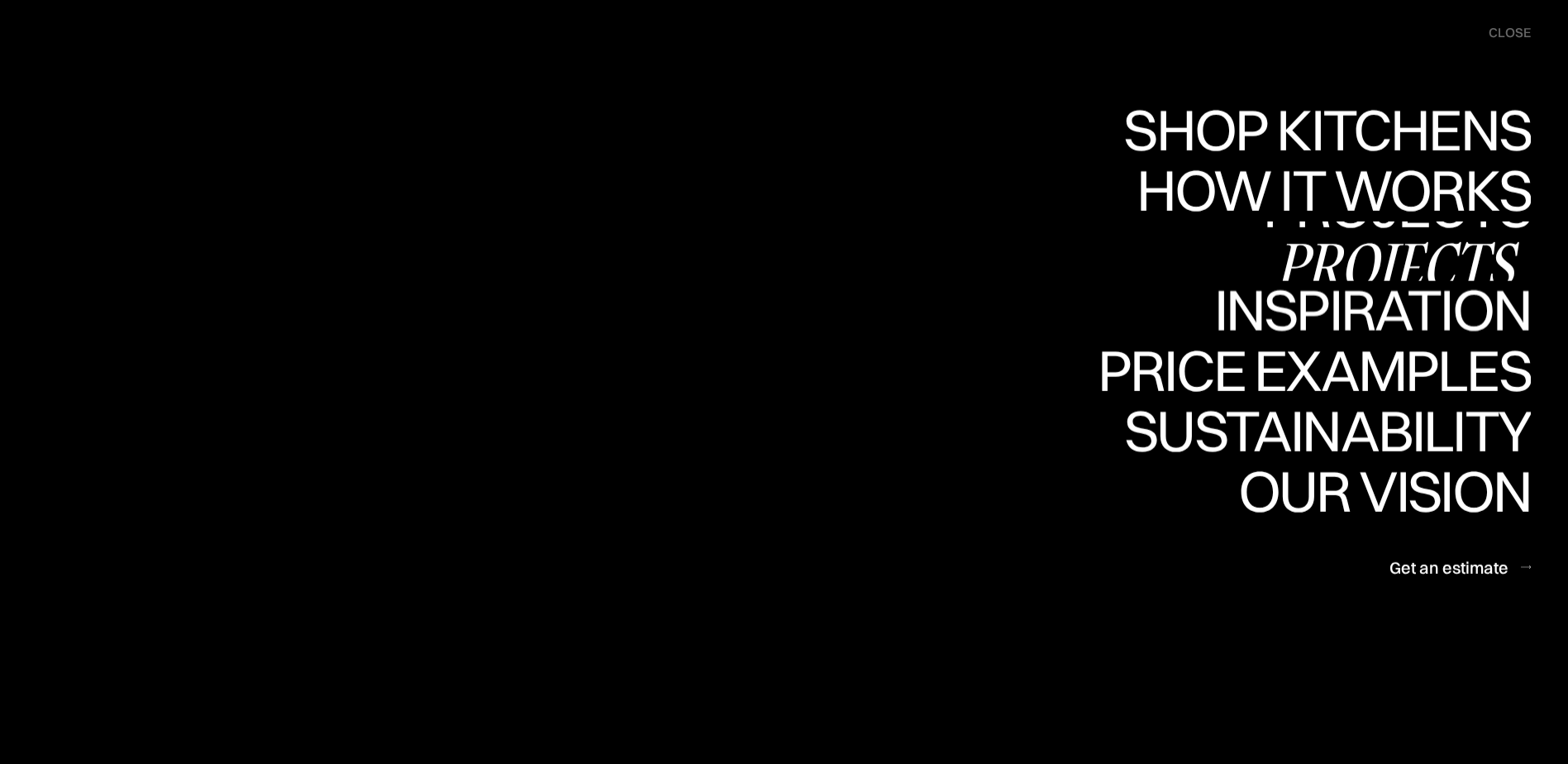
click at [0, 0] on div "Projects" at bounding box center [0, 0] width 0 height 0
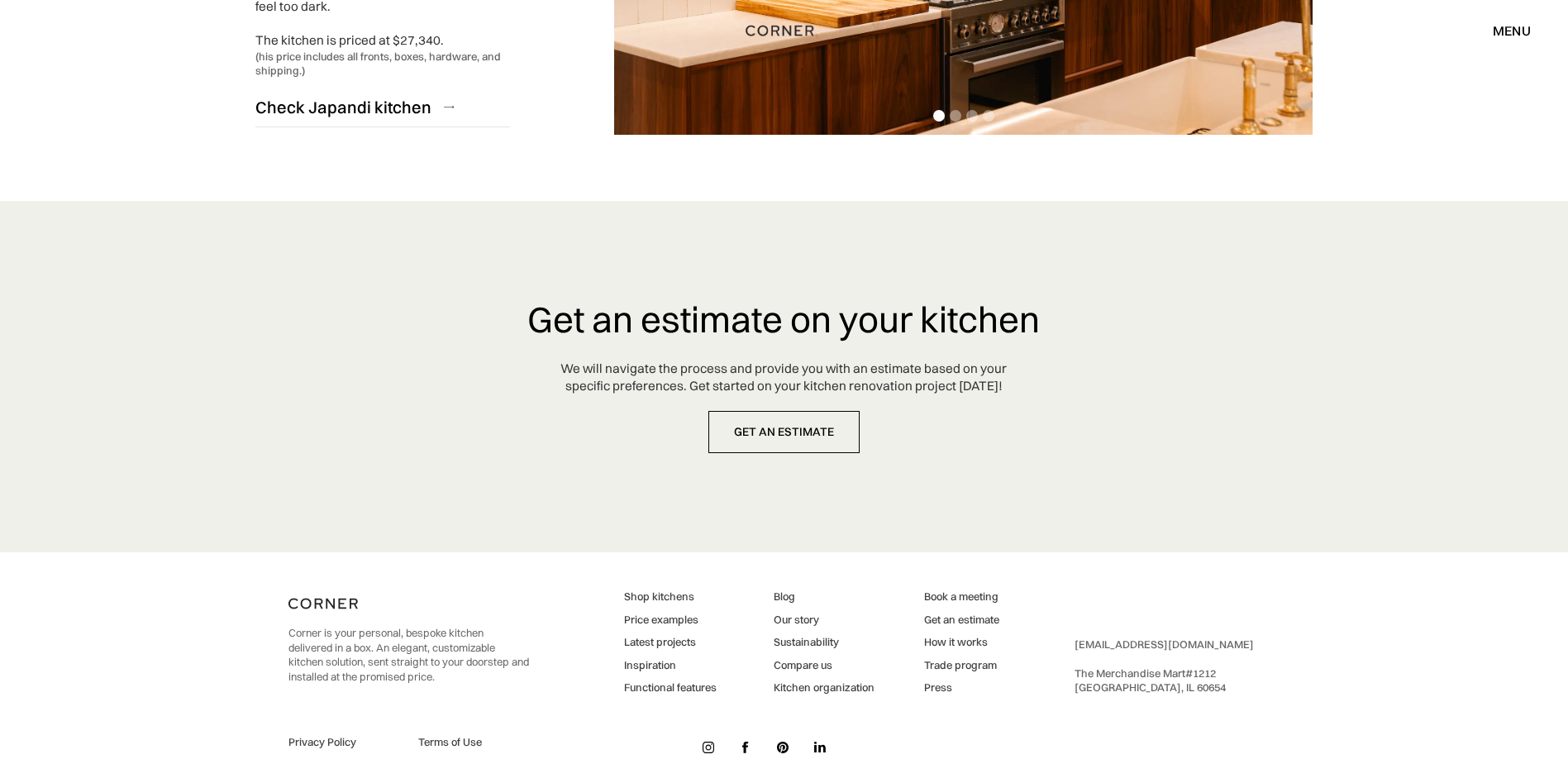
scroll to position [4213, 0]
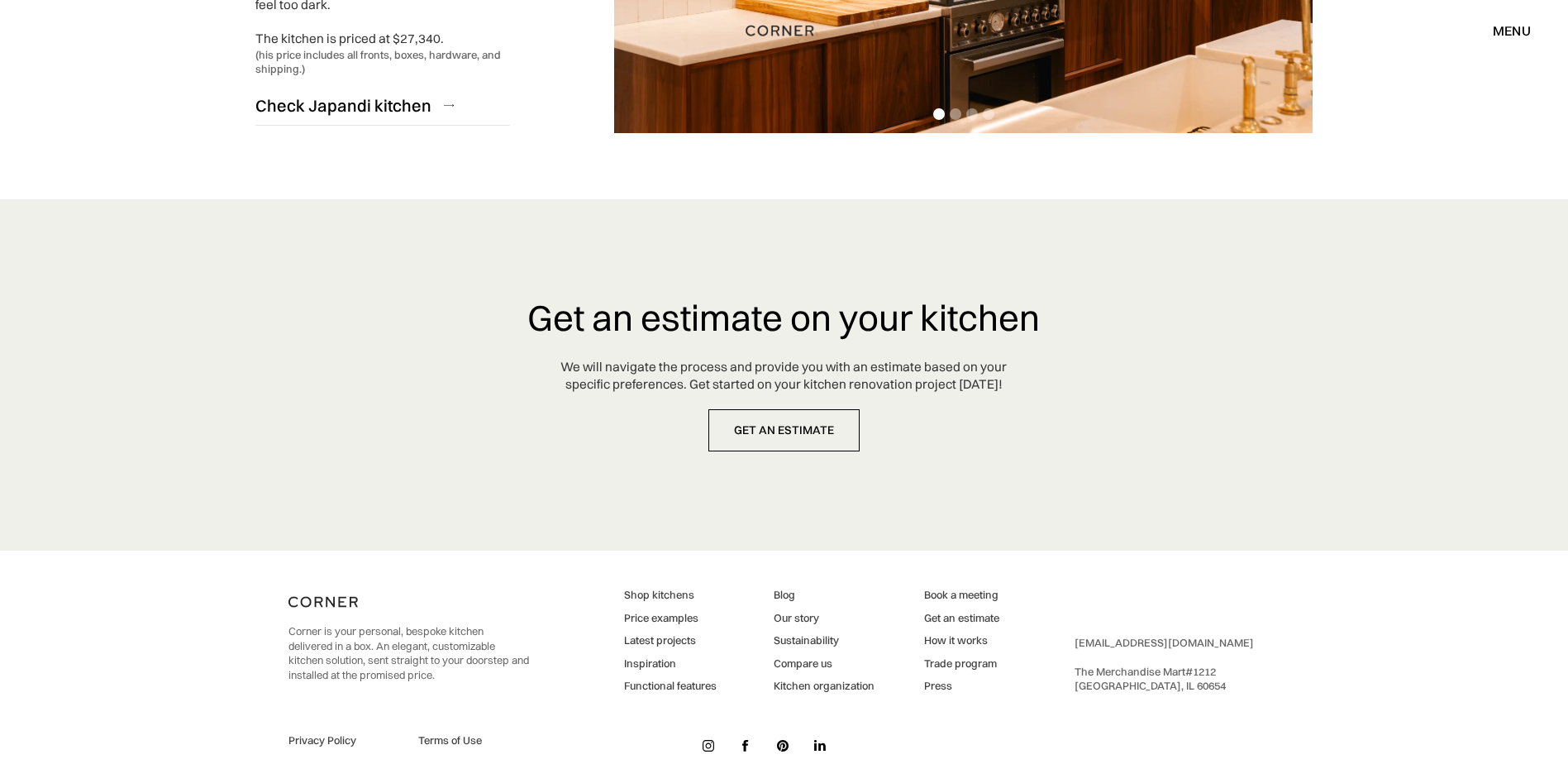
click at [1502, 38] on div "menu" at bounding box center [1512, 30] width 38 height 13
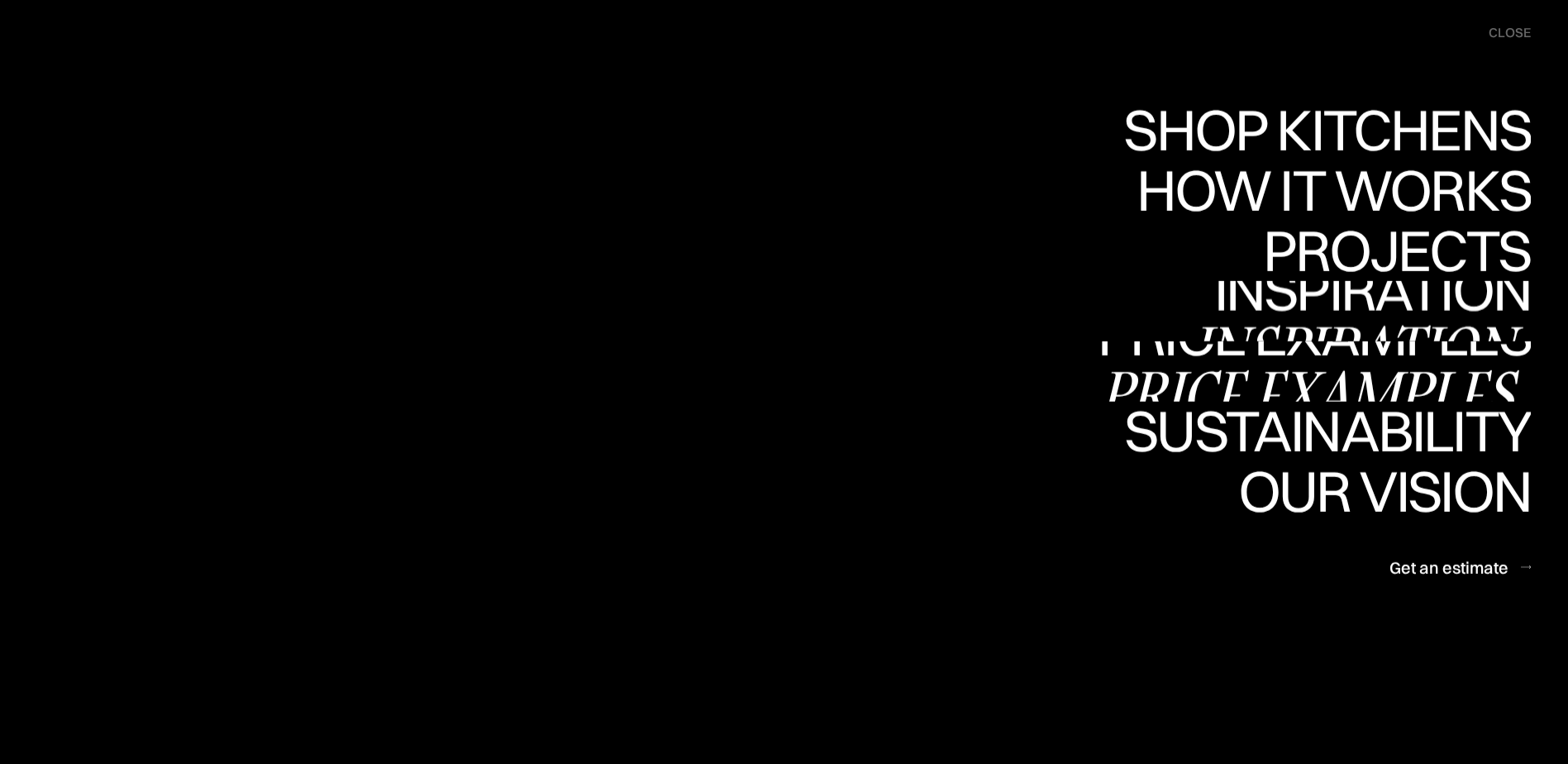
click at [1341, 320] on div "Inspiration" at bounding box center [1360, 348] width 339 height 58
